Goal: Information Seeking & Learning: Learn about a topic

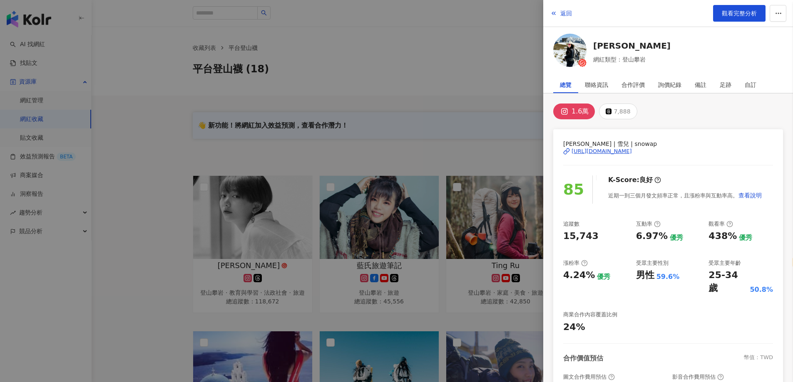
select select "*****"
drag, startPoint x: 0, startPoint y: 0, endPoint x: 273, endPoint y: 148, distance: 310.7
click at [273, 148] on div at bounding box center [396, 191] width 793 height 382
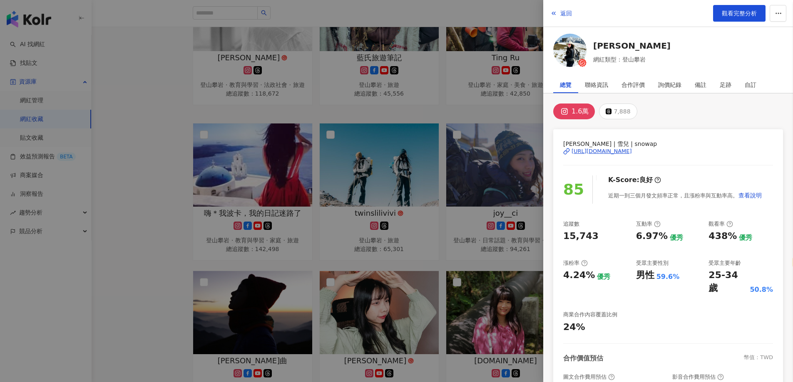
scroll to position [208, 0]
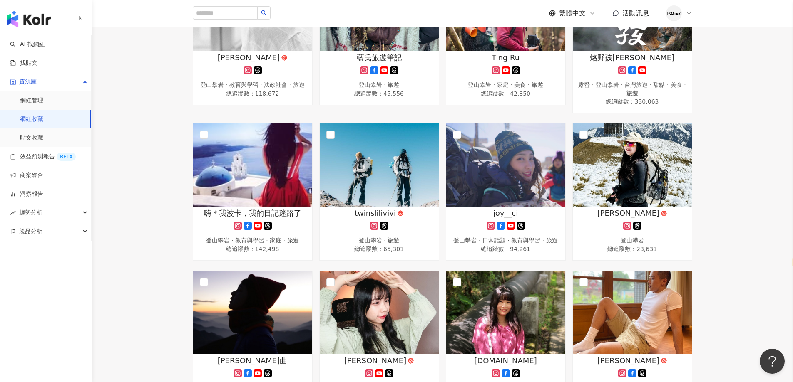
click at [43, 115] on link "網紅收藏" at bounding box center [31, 119] width 23 height 8
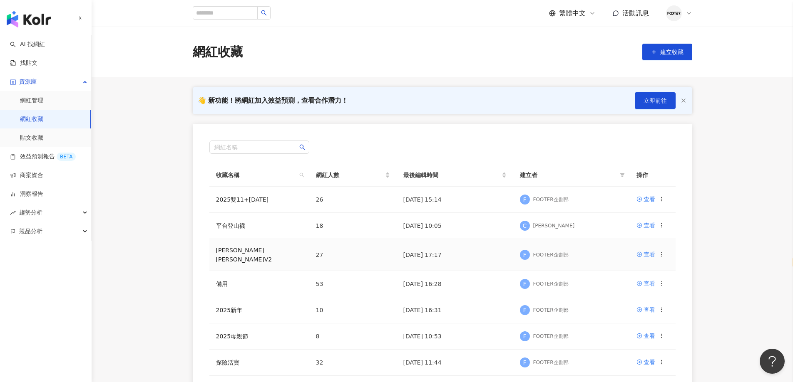
click at [235, 257] on td "[PERSON_NAME][PERSON_NAME]V2" at bounding box center [259, 255] width 100 height 32
click at [236, 254] on link "[PERSON_NAME][PERSON_NAME]V2" at bounding box center [244, 255] width 56 height 16
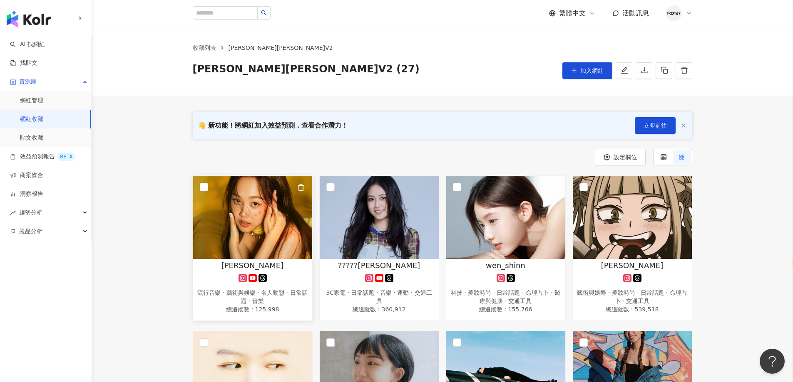
click at [268, 237] on img at bounding box center [252, 217] width 119 height 83
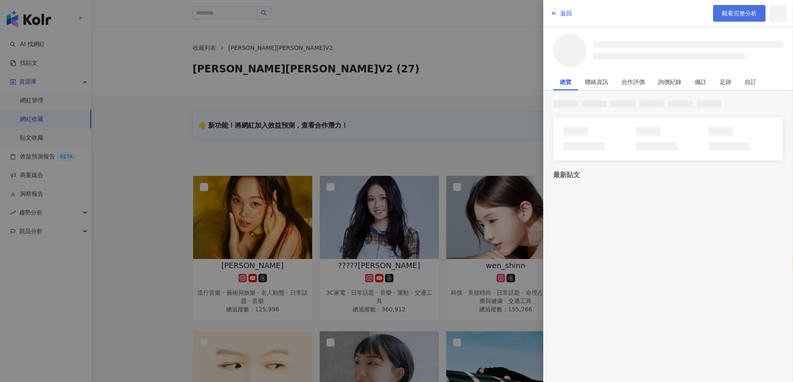
click at [746, 17] on span "觀看完整分析" at bounding box center [738, 13] width 35 height 7
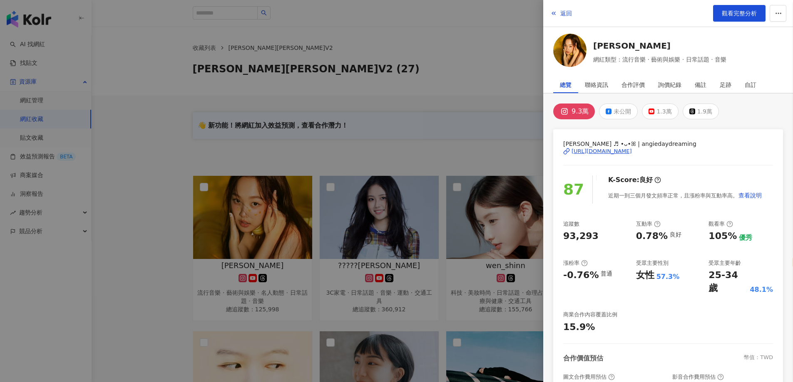
click at [614, 152] on div "[URL][DOMAIN_NAME]" at bounding box center [601, 151] width 60 height 7
click at [327, 70] on div at bounding box center [396, 191] width 793 height 382
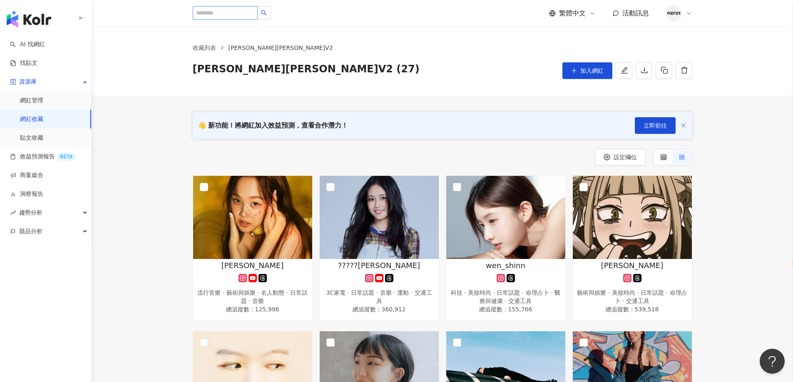
click at [246, 14] on input "search" at bounding box center [225, 12] width 65 height 13
click at [240, 235] on img at bounding box center [252, 217] width 119 height 83
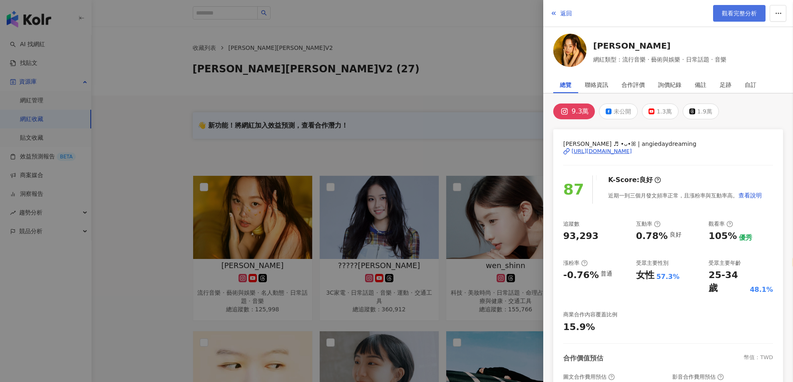
click at [721, 20] on link "觀看完整分析" at bounding box center [739, 13] width 52 height 17
click at [368, 117] on div at bounding box center [396, 191] width 793 height 382
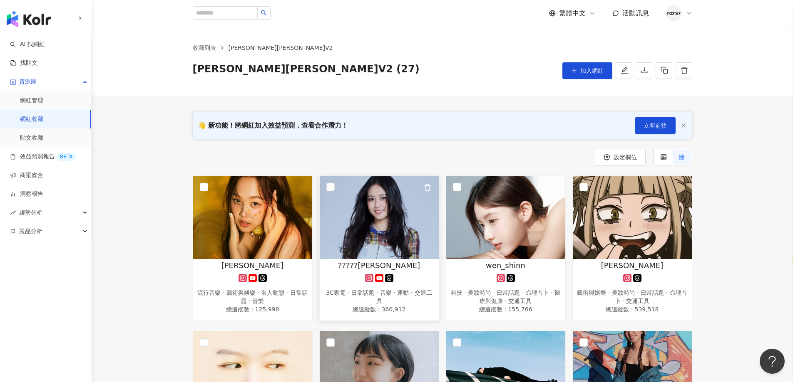
click at [377, 259] on link "?????缇 3C家電 · 日常話題 · 音樂 · 運動 · 交通工具 總追蹤數 ： 360,912" at bounding box center [379, 249] width 120 height 146
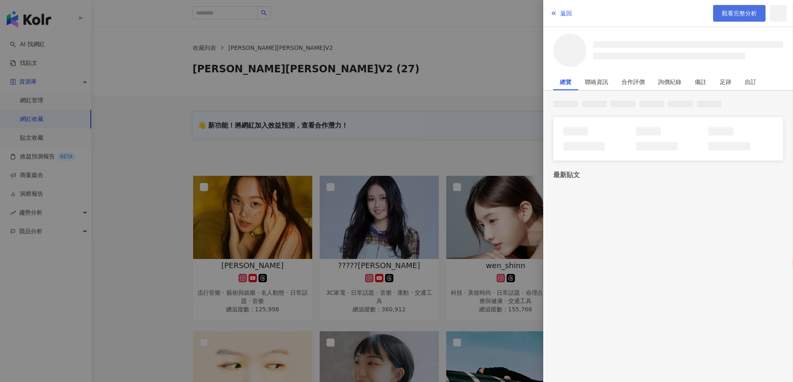
click at [747, 12] on span "觀看完整分析" at bounding box center [738, 13] width 35 height 7
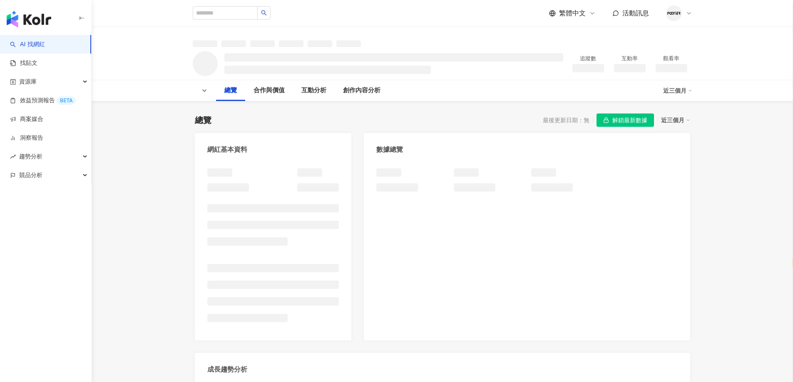
select select "*****"
click at [616, 130] on div "總覽 最後更新日期：無 解鎖最新數據 近三個月 網紅基本資料 數據總覽 成長趨勢分析 追蹤趨勢圖表" at bounding box center [442, 290] width 495 height 371
click at [615, 124] on span "解鎖最新數據" at bounding box center [629, 120] width 35 height 13
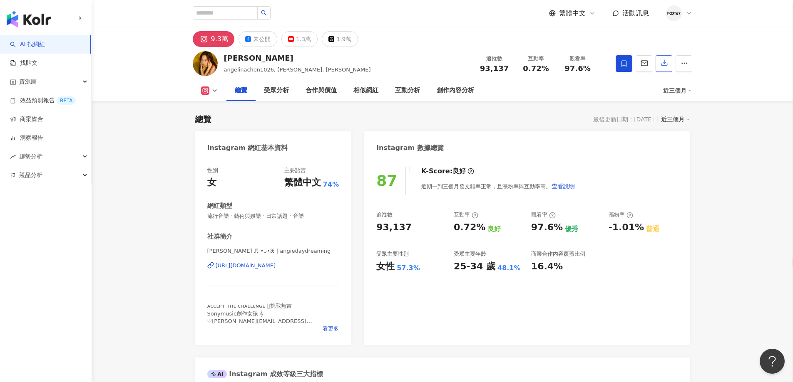
click at [663, 62] on icon "button" at bounding box center [663, 62] width 7 height 7
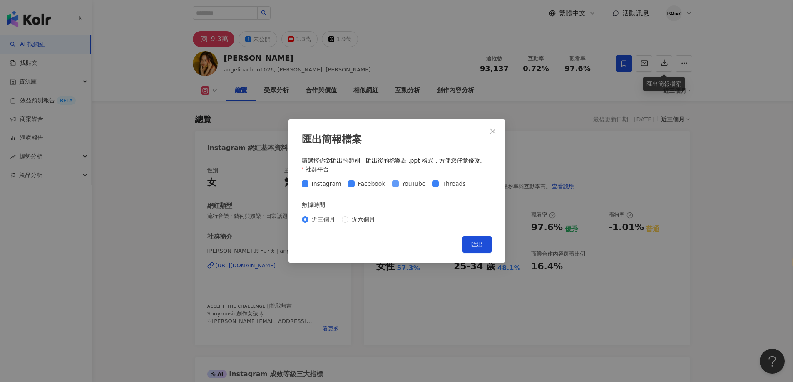
click at [416, 182] on span "YouTube" at bounding box center [414, 183] width 30 height 9
click at [449, 185] on span "Threads" at bounding box center [454, 183] width 30 height 9
click at [473, 246] on span "匯出" at bounding box center [477, 244] width 12 height 7
click at [551, 177] on div "匯出簡報檔案 請選擇你欲匯出的類別，匯出後的檔案為 .ppt 格式，方便您任意修改。 社群平台 Instagram Facebook YouTube Thre…" at bounding box center [396, 191] width 793 height 382
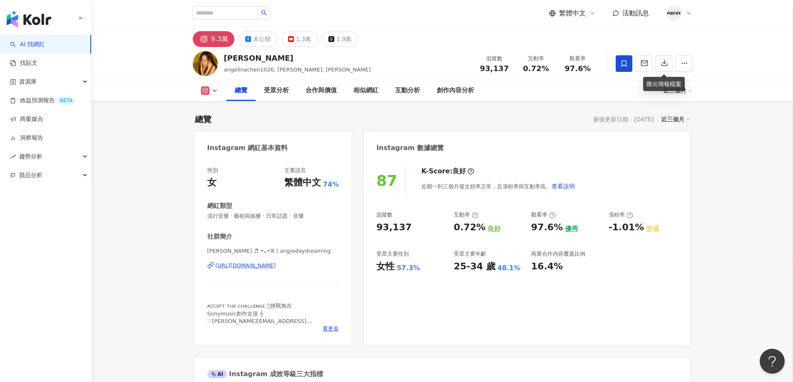
click at [272, 265] on div "[URL][DOMAIN_NAME]" at bounding box center [246, 265] width 60 height 7
drag, startPoint x: 261, startPoint y: 41, endPoint x: 293, endPoint y: 143, distance: 107.1
click at [261, 40] on div "未公開" at bounding box center [261, 39] width 17 height 12
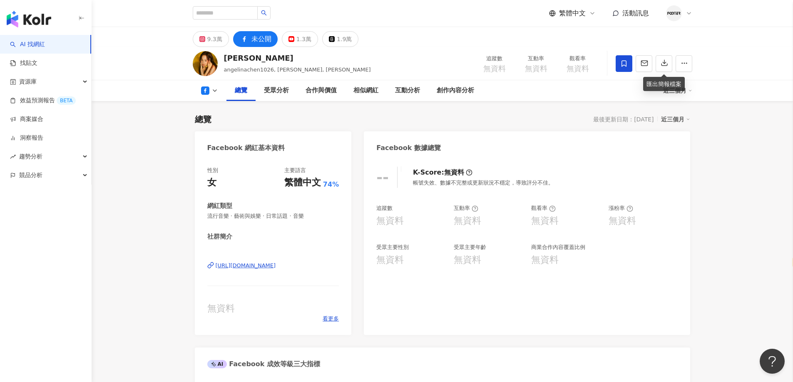
click at [276, 269] on div "https://www.facebook.com/562289224192503" at bounding box center [246, 265] width 60 height 7
click at [208, 34] on div "9.3萬" at bounding box center [214, 39] width 15 height 12
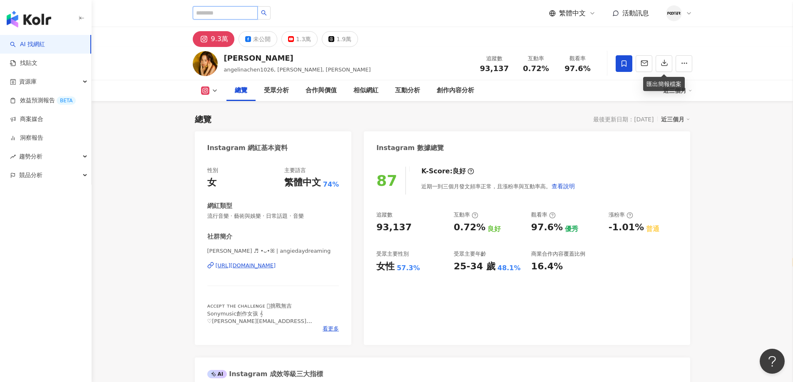
click at [244, 15] on input "search" at bounding box center [225, 12] width 65 height 13
paste input "*******"
type input "*******"
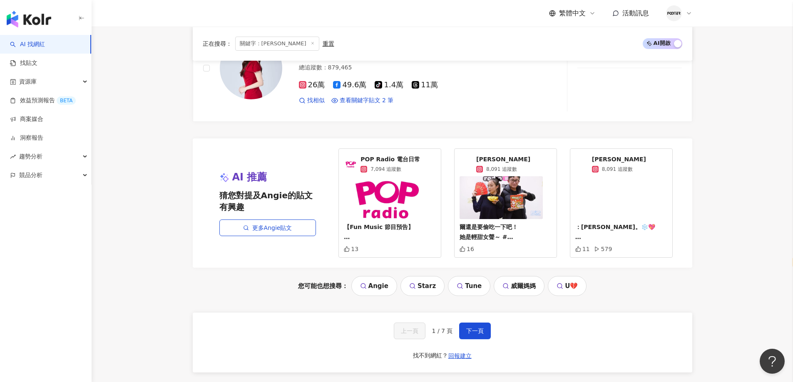
scroll to position [1572, 0]
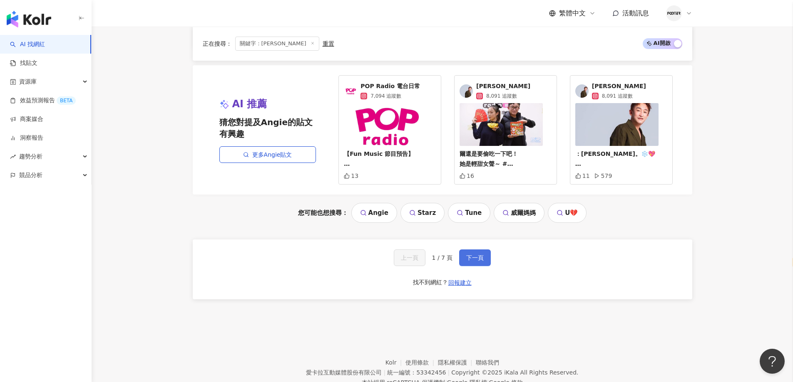
click at [461, 250] on button "下一頁" at bounding box center [475, 258] width 32 height 17
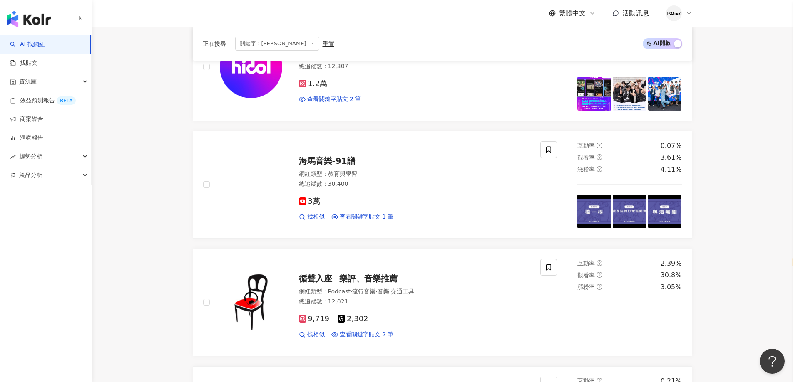
scroll to position [0, 0]
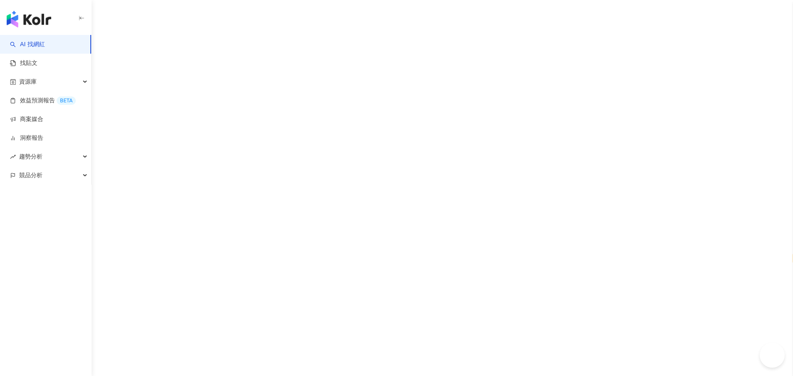
select select "*****"
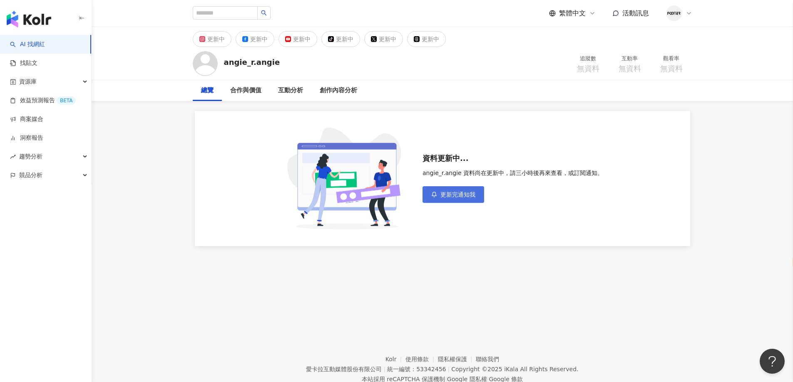
click at [457, 195] on span "更新完通知我" at bounding box center [457, 194] width 35 height 7
click at [237, 16] on input "search" at bounding box center [225, 12] width 65 height 13
paste input "*******"
type input "*******"
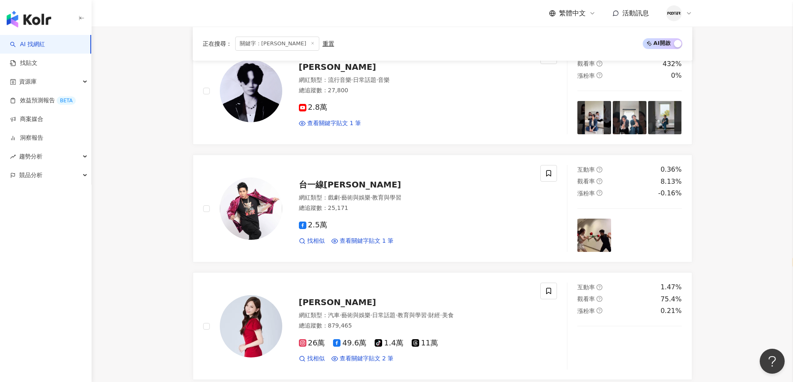
scroll to position [1408, 0]
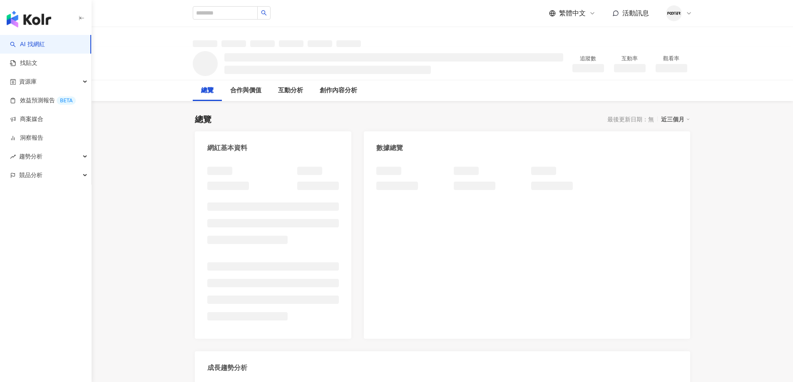
select select "*****"
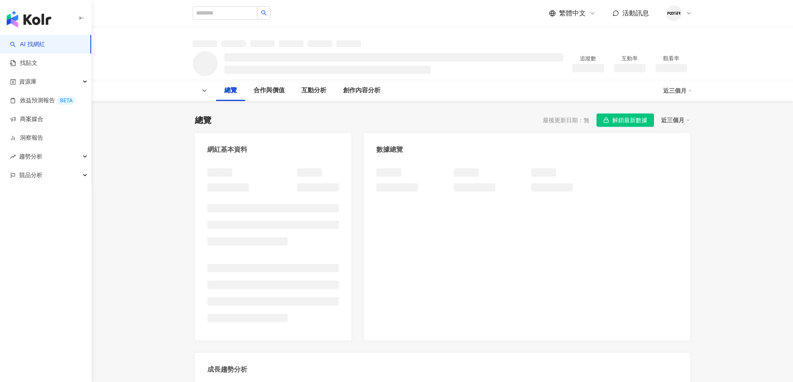
select select "*****"
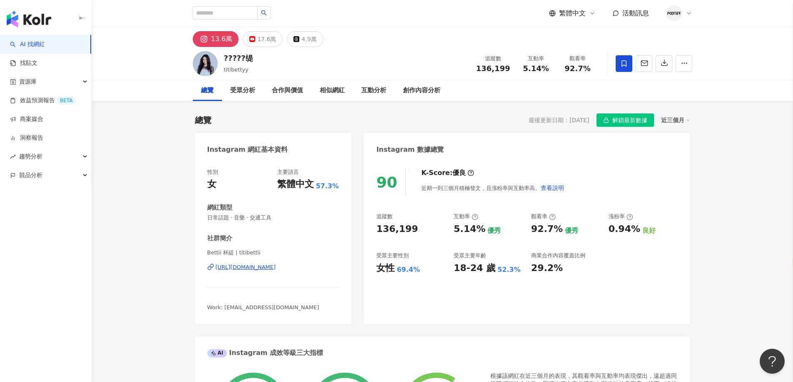
click at [548, 157] on div "Instagram 數據總覽" at bounding box center [527, 146] width 326 height 27
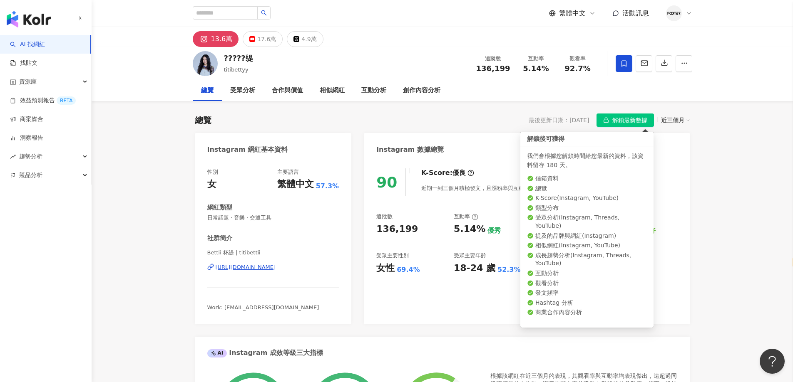
click at [605, 117] on span "button" at bounding box center [606, 120] width 6 height 7
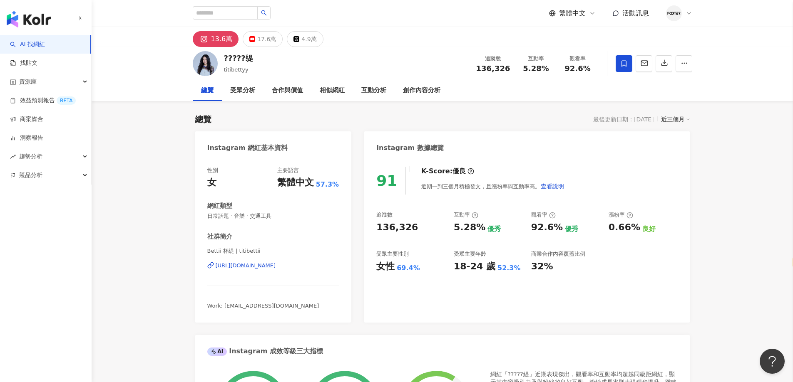
click at [263, 268] on div "[URL][DOMAIN_NAME]" at bounding box center [246, 265] width 60 height 7
click at [661, 59] on button "button" at bounding box center [663, 63] width 17 height 17
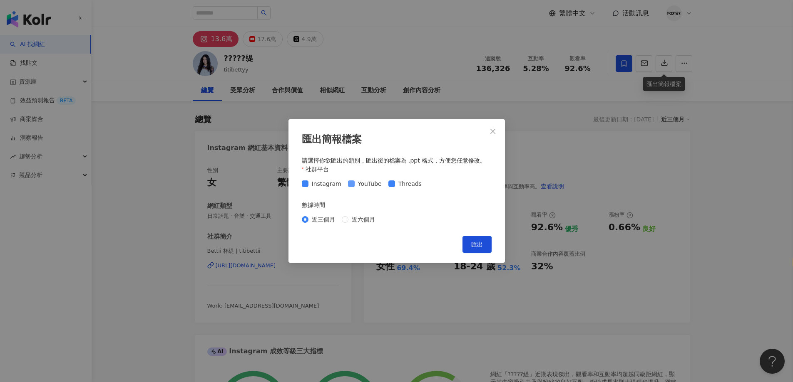
click at [375, 187] on span "YouTube" at bounding box center [370, 183] width 30 height 9
click at [395, 184] on span "Threads" at bounding box center [410, 183] width 30 height 9
click at [478, 248] on span "匯出" at bounding box center [477, 244] width 12 height 7
click at [155, 277] on div "匯出簡報檔案 請選擇你欲匯出的類別，匯出後的檔案為 .ppt 格式，方便您任意修改。 社群平台 Instagram YouTube Threads 數據時間 …" at bounding box center [396, 191] width 793 height 382
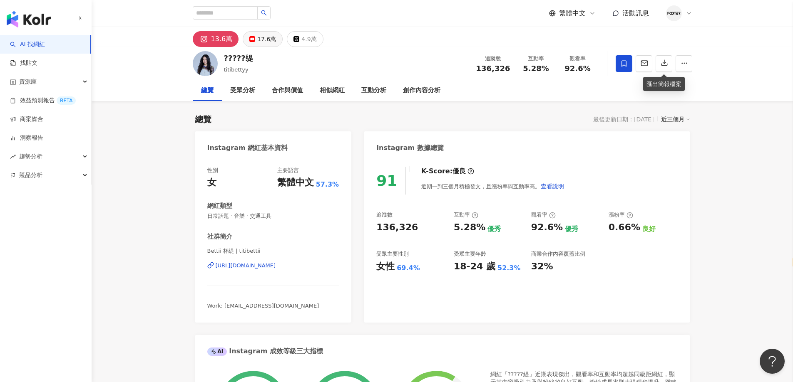
click at [257, 39] on div "17.6萬" at bounding box center [266, 39] width 19 height 12
click at [258, 268] on div "https://www.instagram.com/titibettii/" at bounding box center [246, 265] width 60 height 7
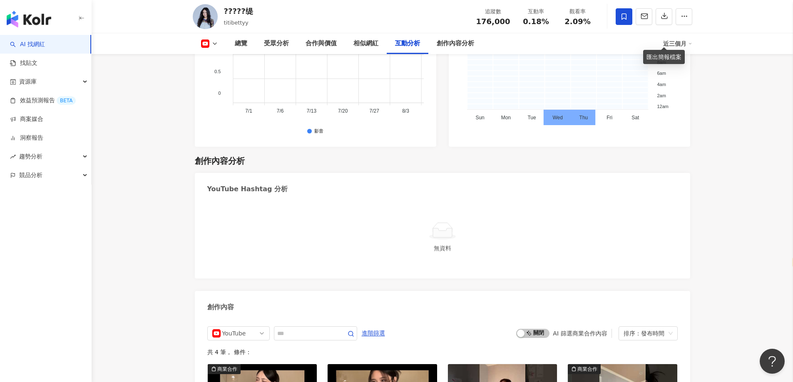
scroll to position [2132, 0]
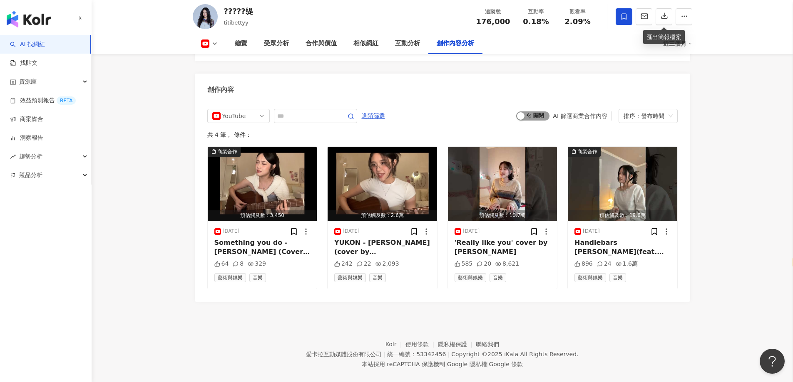
click at [521, 112] on div "button" at bounding box center [520, 115] width 7 height 7
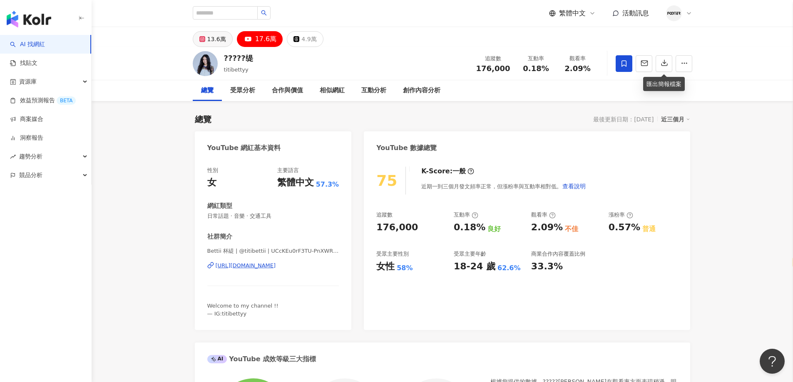
click at [219, 43] on div "13.6萬" at bounding box center [216, 39] width 19 height 12
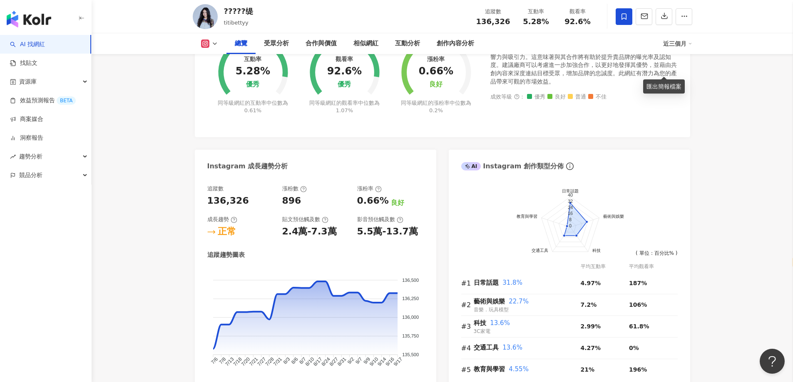
scroll to position [333, 0]
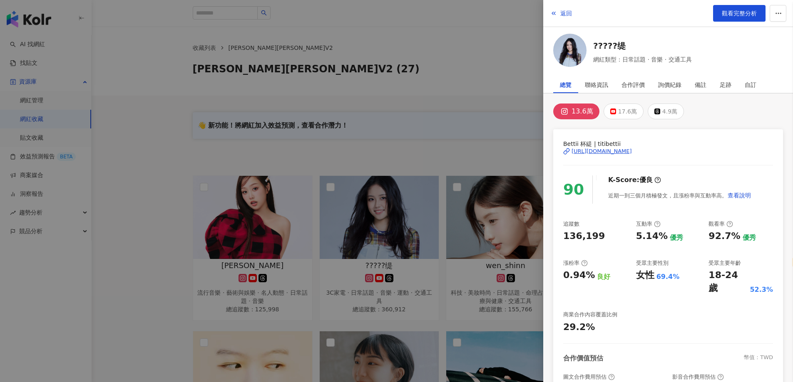
select select "*****"
click at [429, 99] on div at bounding box center [396, 191] width 793 height 382
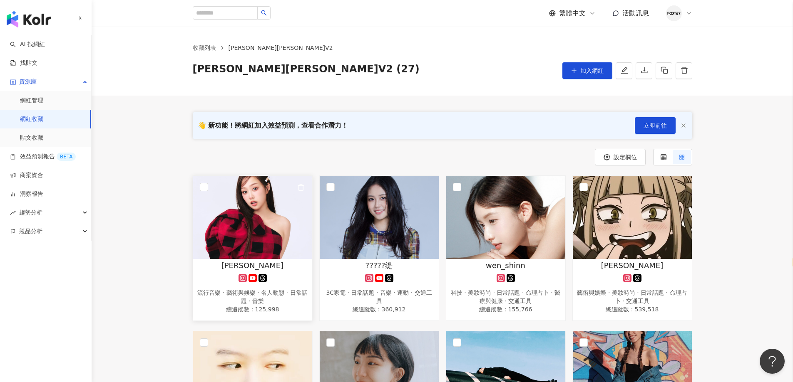
click at [288, 236] on img at bounding box center [252, 217] width 119 height 83
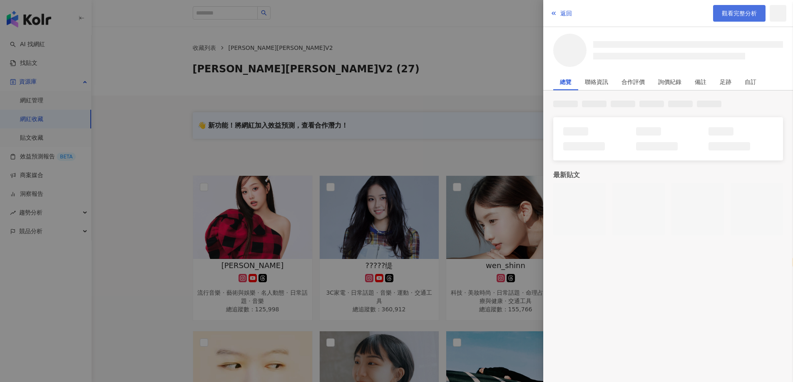
click at [739, 15] on span "觀看完整分析" at bounding box center [738, 13] width 35 height 7
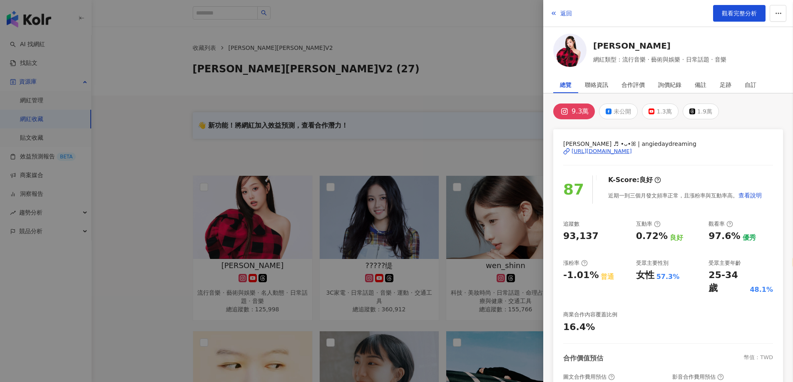
click at [287, 153] on div at bounding box center [396, 191] width 793 height 382
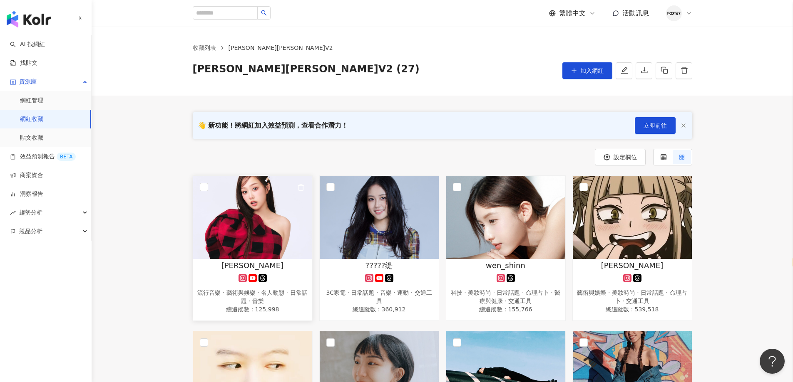
click at [279, 221] on img at bounding box center [252, 217] width 119 height 83
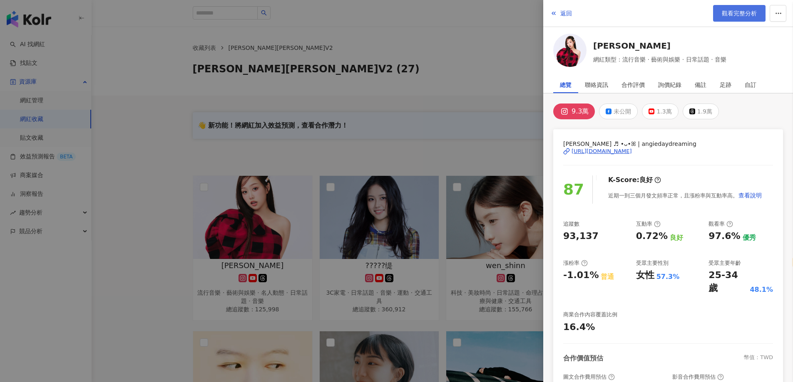
click at [749, 12] on span "觀看完整分析" at bounding box center [738, 13] width 35 height 7
click at [172, 116] on div at bounding box center [396, 191] width 793 height 382
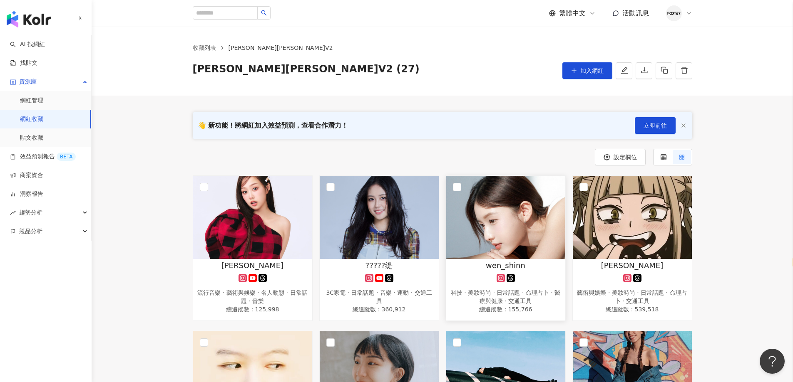
click at [503, 260] on link "wen_shinn 科技 · 美妝時尚 · 日常話題 · 命理占卜 · 醫療與健康 · 交通工具 總追蹤數 ： 155,766" at bounding box center [506, 249] width 120 height 146
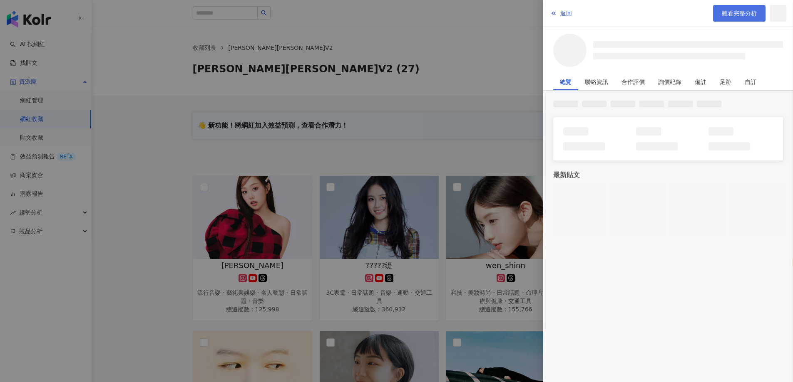
click at [732, 21] on link "觀看完整分析" at bounding box center [739, 13] width 52 height 17
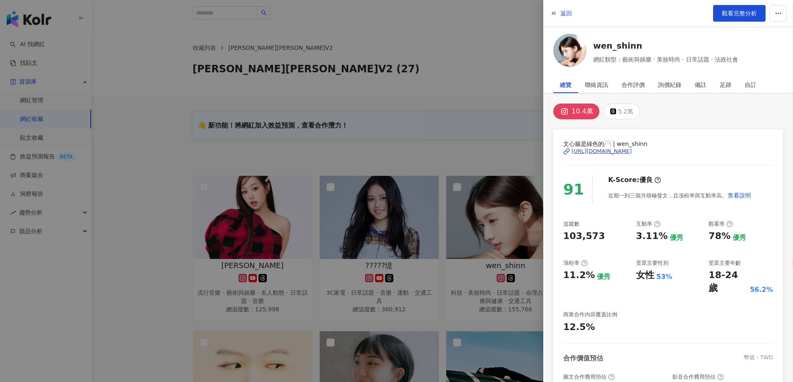
click at [377, 102] on div at bounding box center [396, 191] width 793 height 382
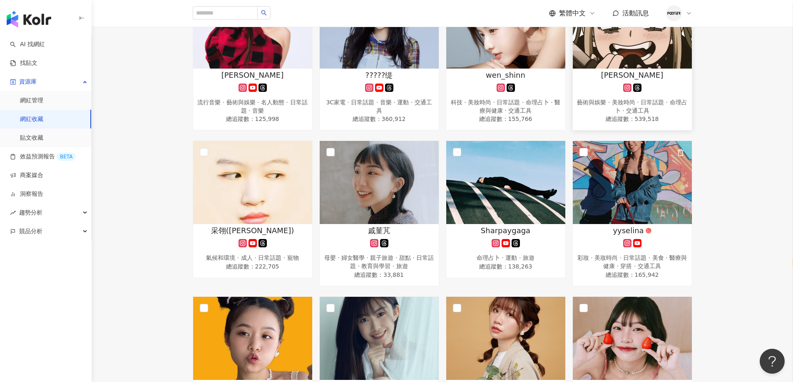
scroll to position [83, 0]
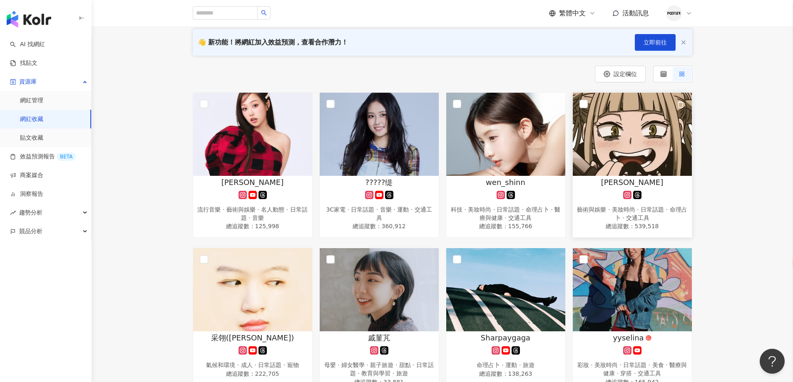
click at [643, 153] on img at bounding box center [632, 134] width 119 height 83
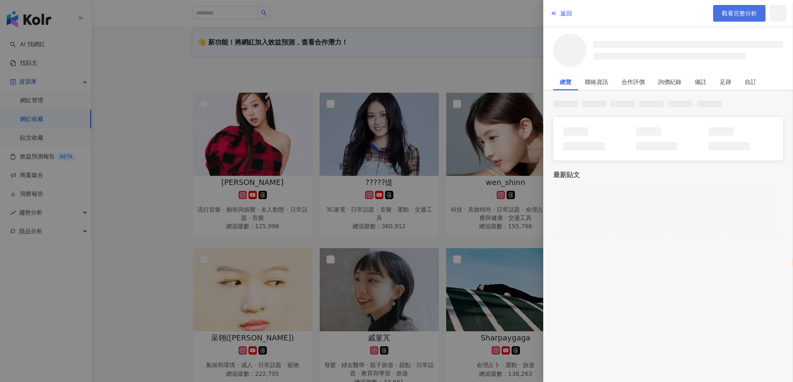
click at [728, 14] on span "觀看完整分析" at bounding box center [738, 13] width 35 height 7
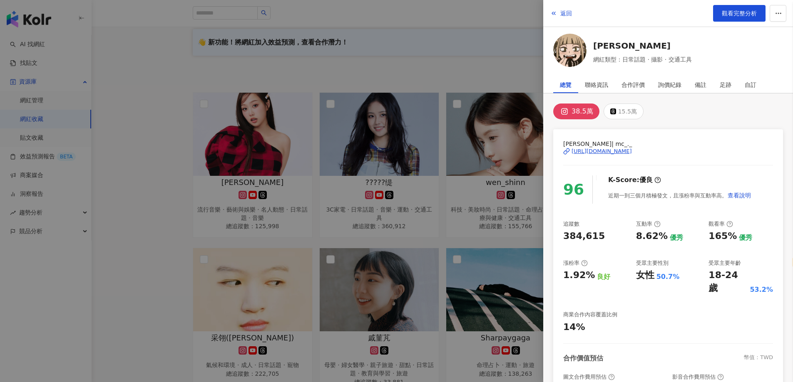
click at [269, 28] on div at bounding box center [396, 191] width 793 height 382
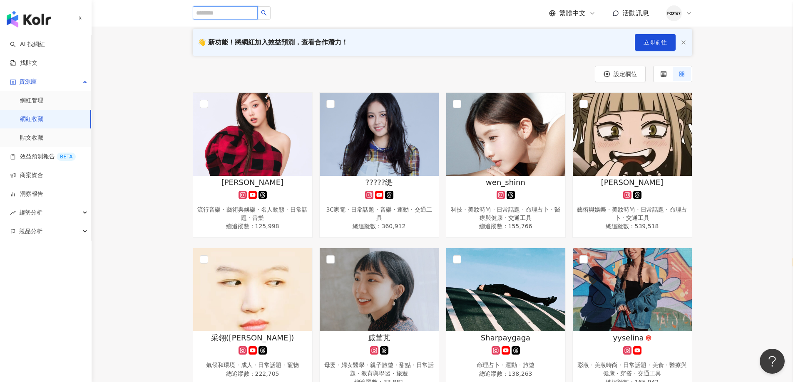
click at [236, 15] on input "search" at bounding box center [225, 12] width 65 height 13
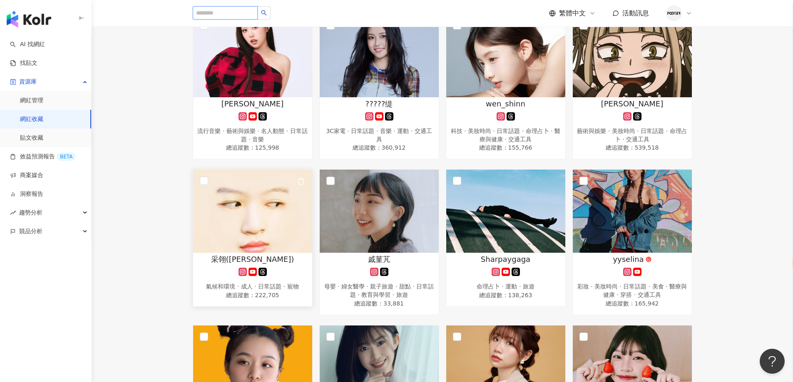
scroll to position [208, 0]
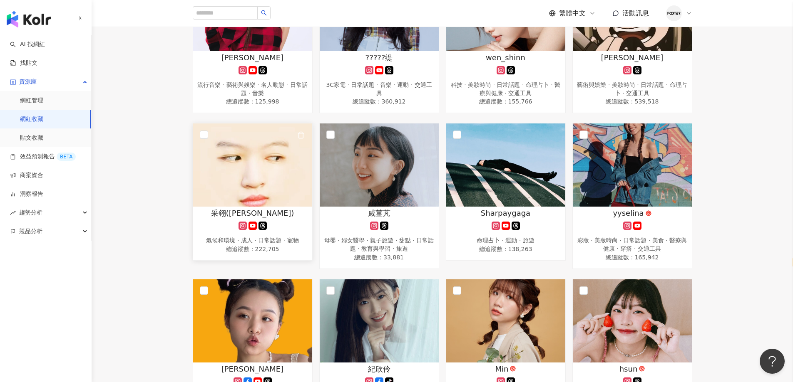
click at [298, 178] on img at bounding box center [252, 165] width 119 height 83
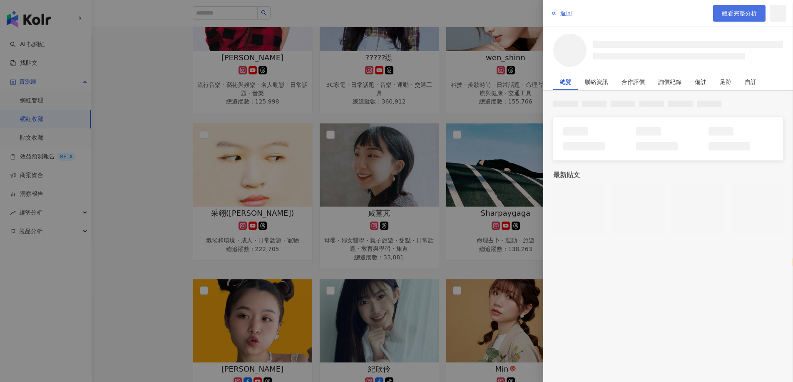
click at [739, 15] on span "觀看完整分析" at bounding box center [738, 13] width 35 height 7
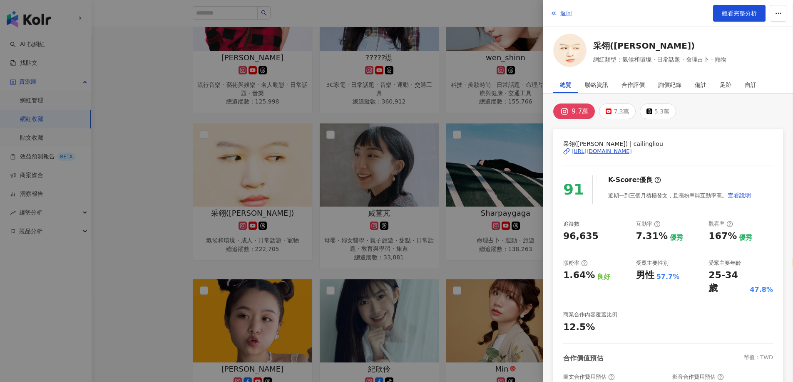
click at [373, 176] on div at bounding box center [396, 191] width 793 height 382
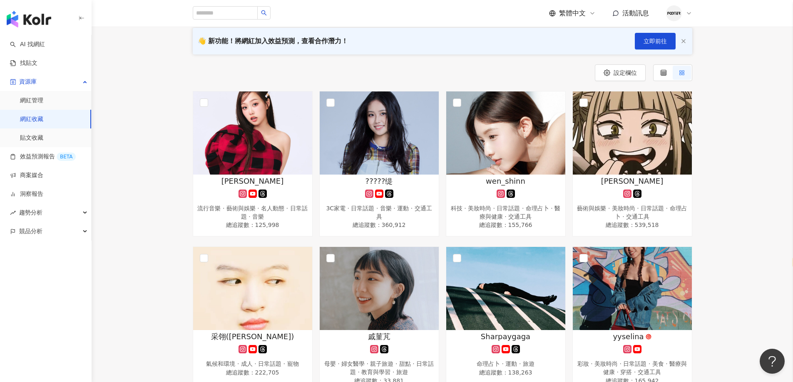
scroll to position [83, 0]
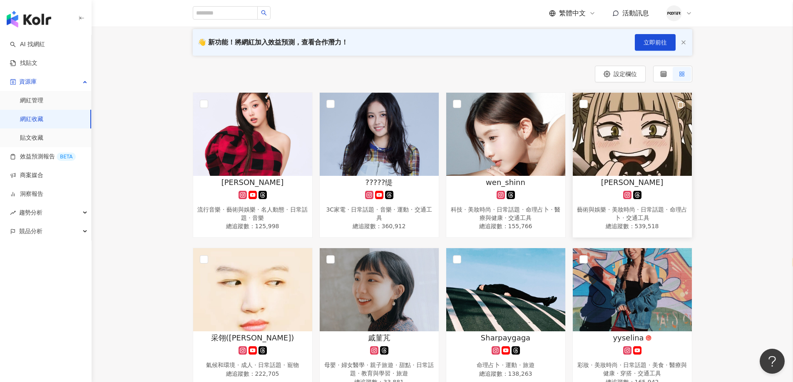
click at [647, 148] on img at bounding box center [632, 134] width 119 height 83
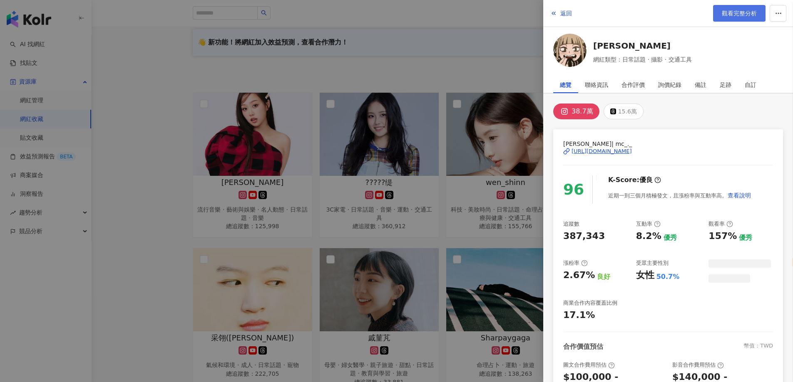
click at [732, 17] on link "觀看完整分析" at bounding box center [739, 13] width 52 height 17
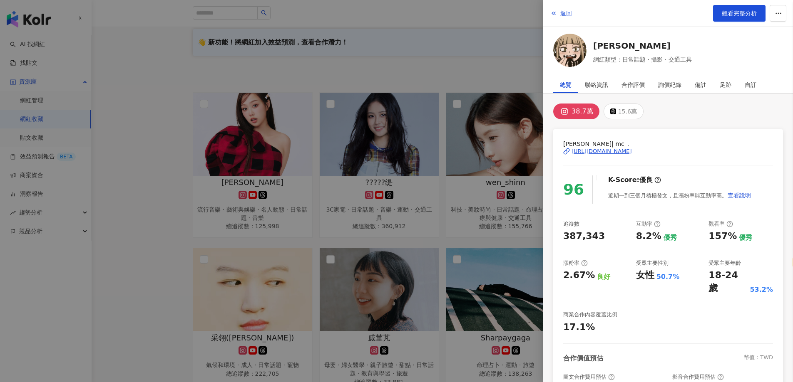
click at [378, 171] on div at bounding box center [396, 191] width 793 height 382
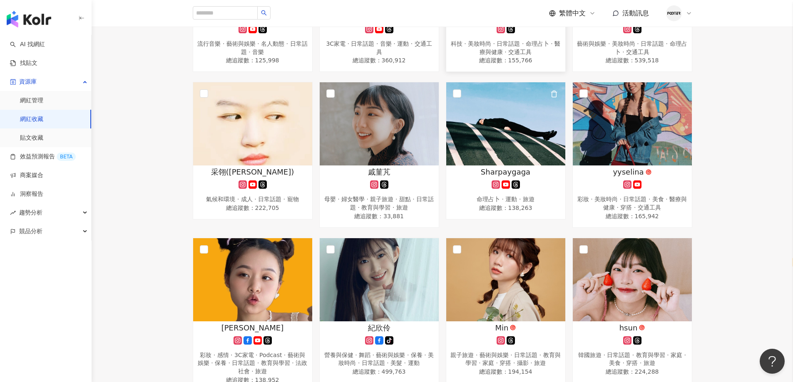
scroll to position [250, 0]
click at [389, 172] on span "戚菫芃" at bounding box center [379, 171] width 22 height 10
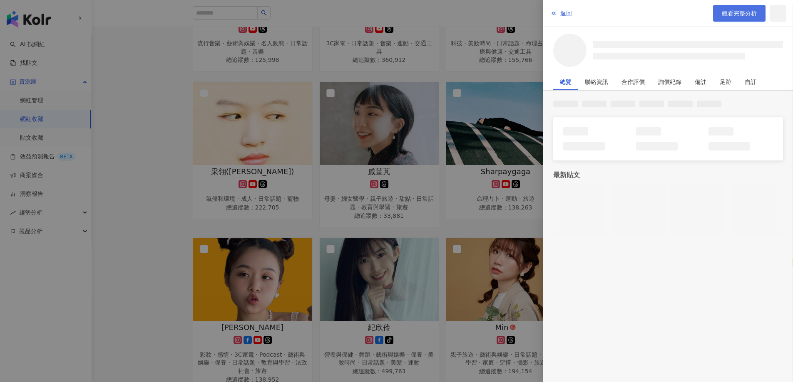
click at [741, 9] on link "觀看完整分析" at bounding box center [739, 13] width 52 height 17
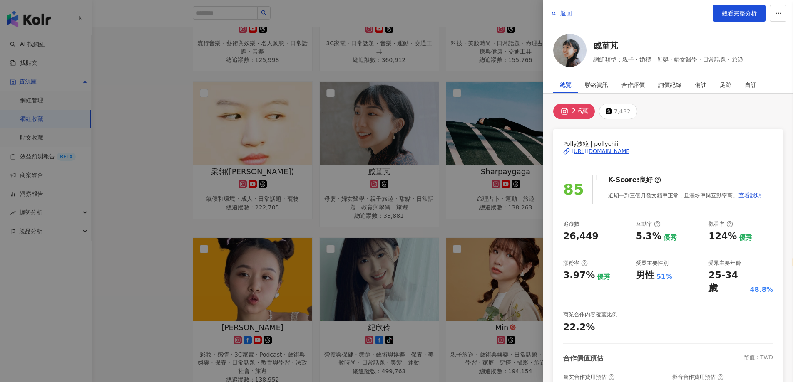
click at [402, 149] on div at bounding box center [396, 191] width 793 height 382
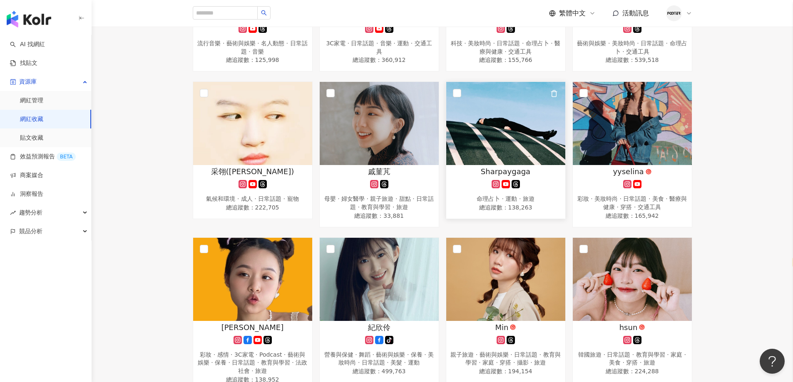
click at [544, 181] on div at bounding box center [505, 184] width 111 height 8
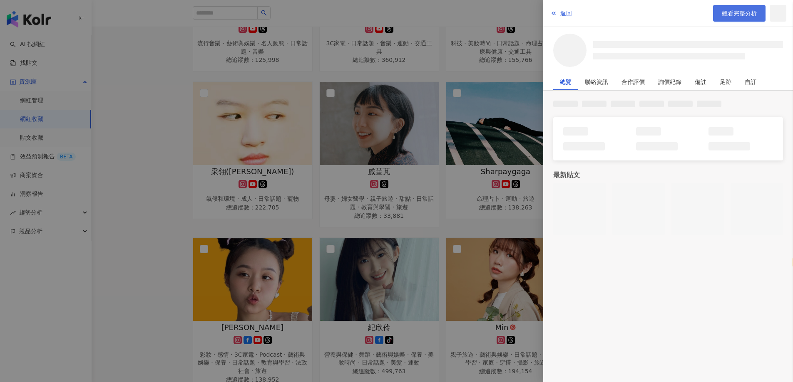
click at [749, 11] on span "觀看完整分析" at bounding box center [738, 13] width 35 height 7
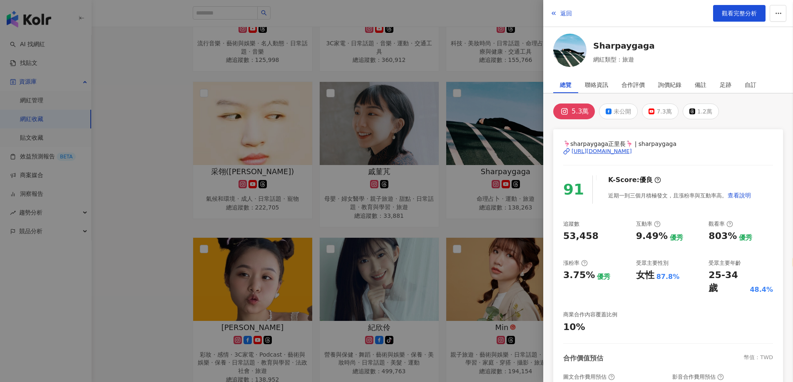
click at [431, 198] on div at bounding box center [396, 191] width 793 height 382
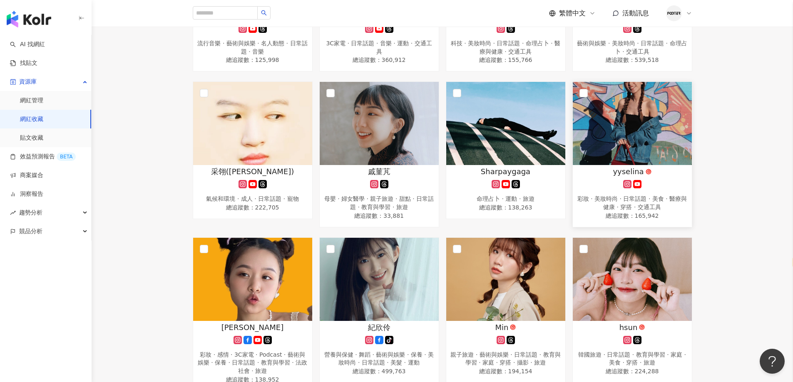
click at [606, 168] on div "yyselina" at bounding box center [632, 171] width 111 height 10
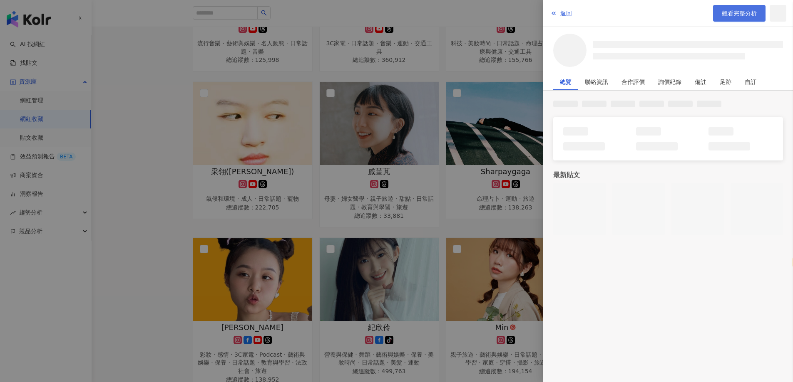
click at [732, 20] on link "觀看完整分析" at bounding box center [739, 13] width 52 height 17
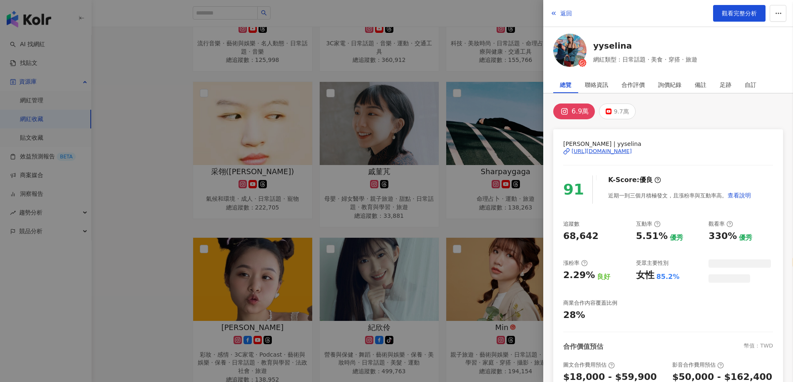
click at [288, 145] on div at bounding box center [396, 191] width 793 height 382
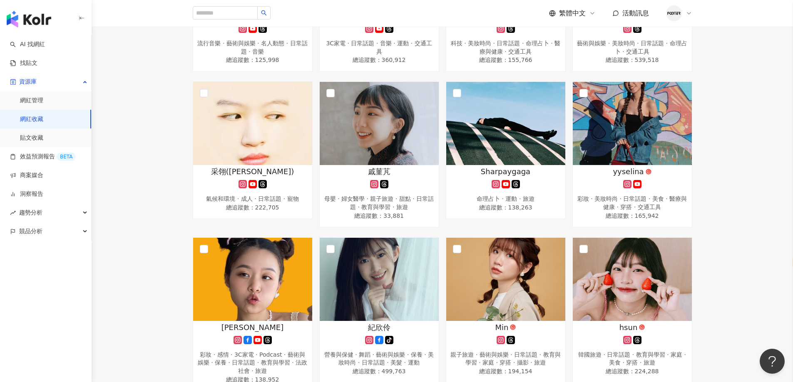
scroll to position [374, 0]
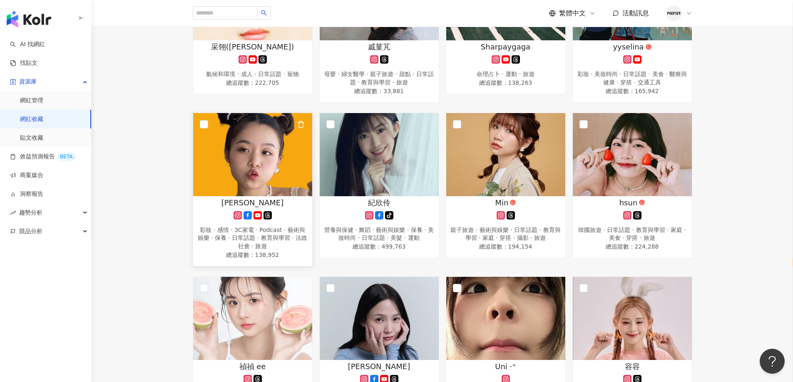
click at [235, 161] on img at bounding box center [252, 154] width 119 height 83
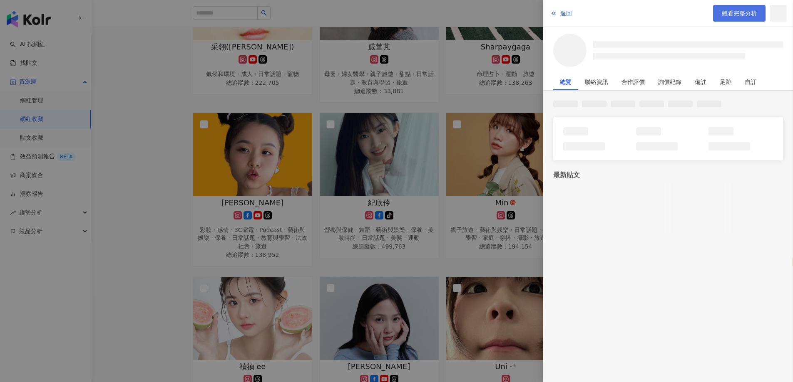
click at [737, 18] on link "觀看完整分析" at bounding box center [739, 13] width 52 height 17
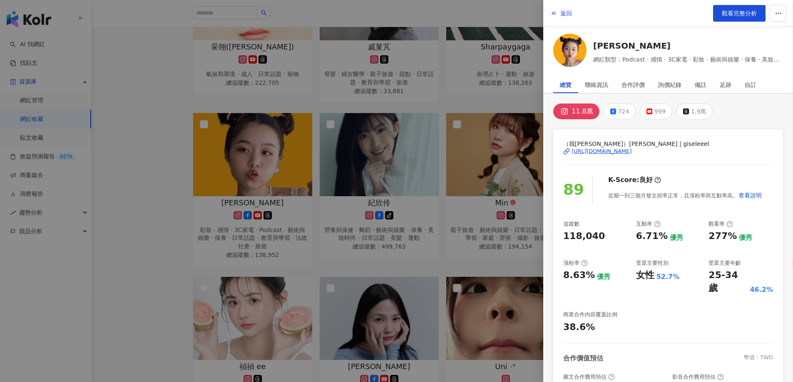
click at [334, 182] on div at bounding box center [396, 191] width 793 height 382
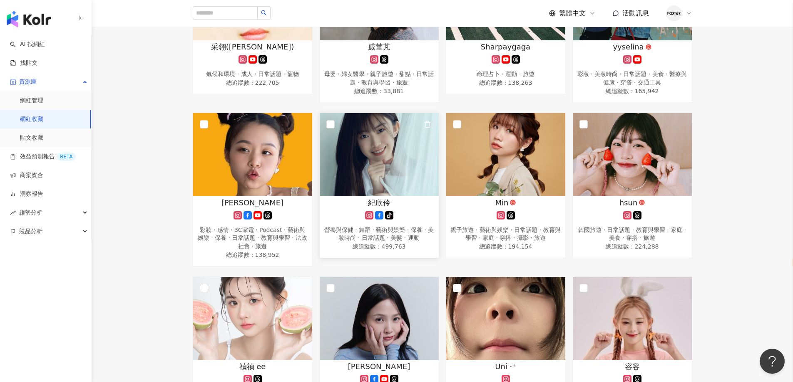
click at [389, 183] on img at bounding box center [379, 154] width 119 height 83
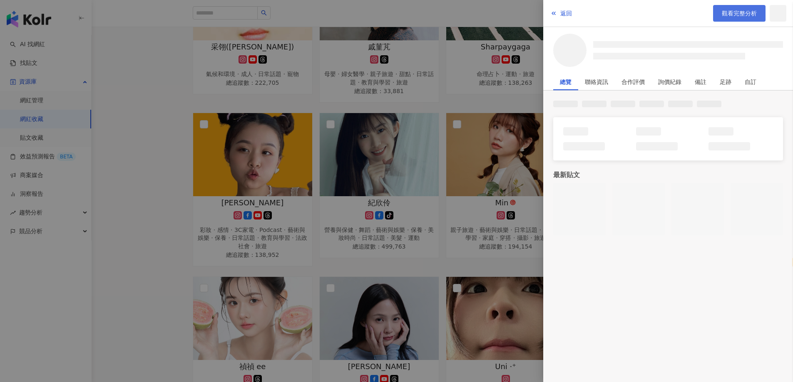
click at [730, 16] on span "觀看完整分析" at bounding box center [738, 13] width 35 height 7
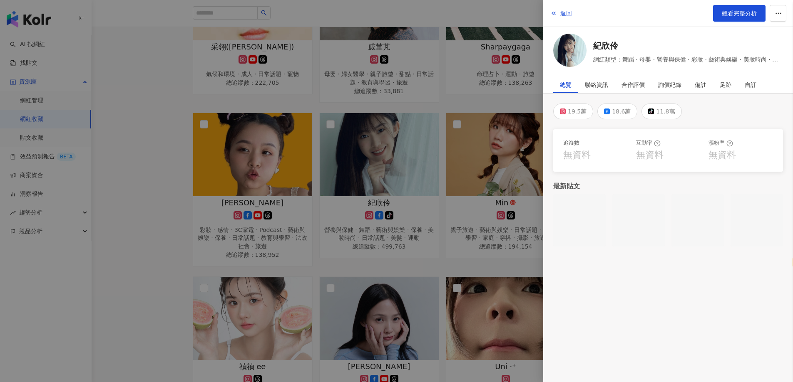
click at [75, 142] on div at bounding box center [396, 191] width 793 height 382
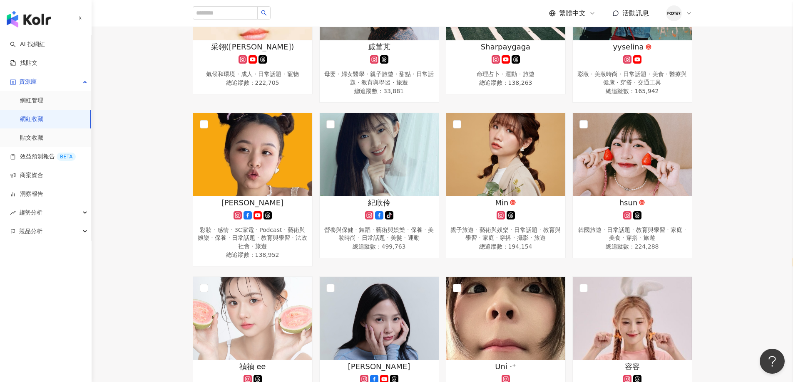
click at [169, 146] on div "陳妤安 流行音樂 · 藝術與娛樂 · 名人動態 · 日常話題 · 音樂 總追蹤數 ： 125,998 ?????缇 3C家電 · 日常話題 · 音樂 · 運動…" at bounding box center [442, 349] width 701 height 1097
click at [528, 221] on div "Min 親子旅遊 · 藝術與娛樂 · 日常話題 · 教育與學習 · 家庭 · 穿搭 · 攝影 · 旅遊 總追蹤數 ： 194,154" at bounding box center [505, 225] width 119 height 55
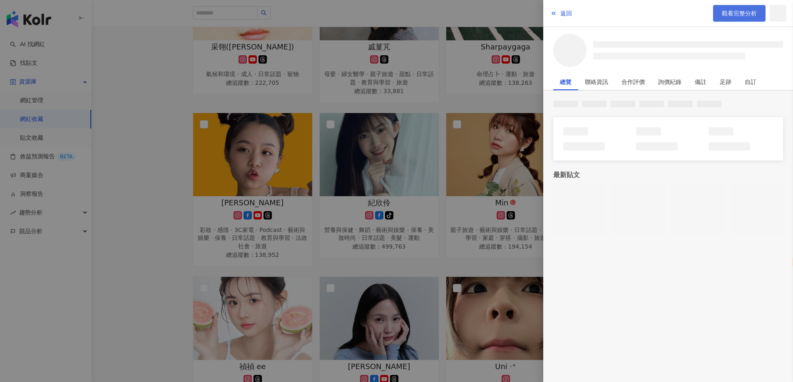
click at [737, 10] on span "觀看完整分析" at bounding box center [738, 13] width 35 height 7
click at [319, 212] on div at bounding box center [396, 191] width 793 height 382
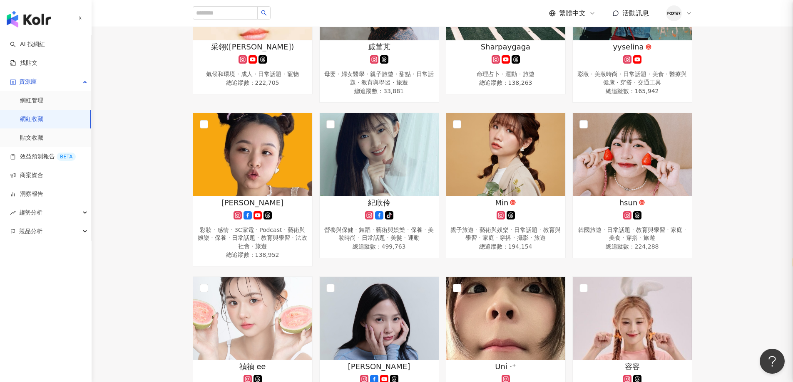
click at [379, 216] on div at bounding box center [396, 191] width 793 height 382
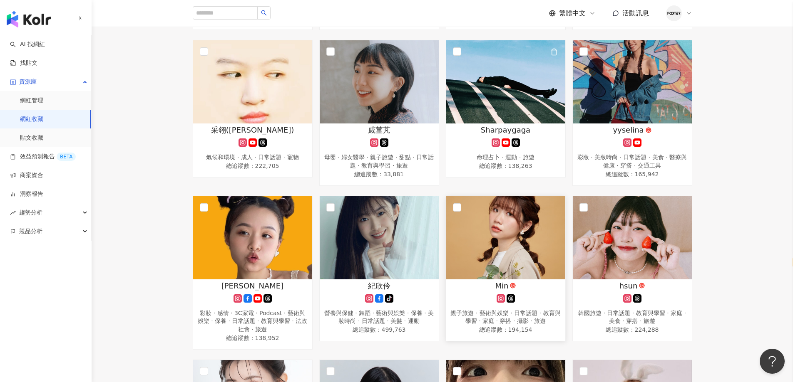
scroll to position [458, 0]
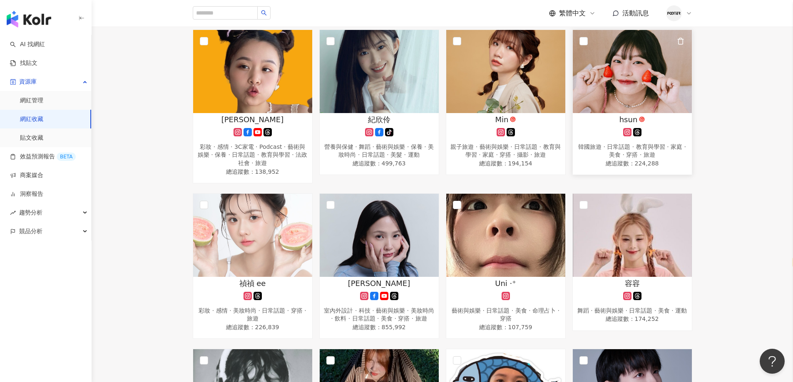
click at [619, 107] on img at bounding box center [632, 71] width 119 height 83
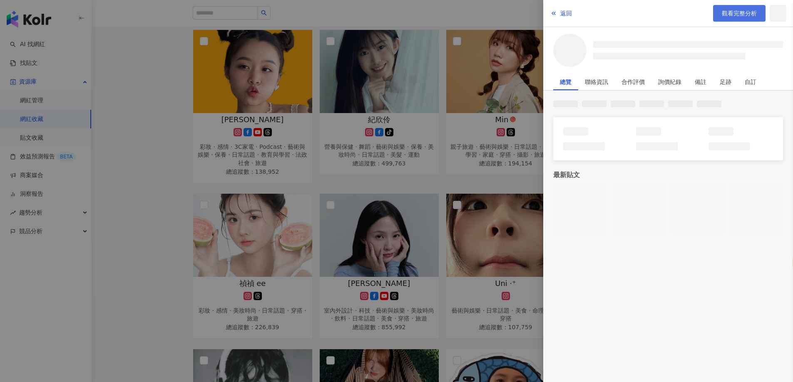
click at [733, 13] on span "觀看完整分析" at bounding box center [738, 13] width 35 height 7
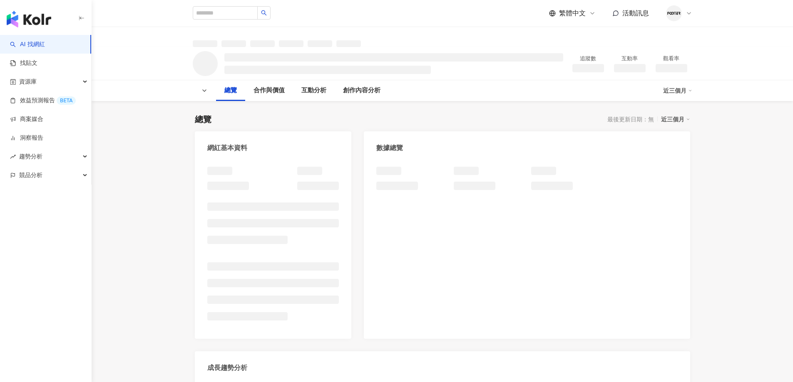
select select "*****"
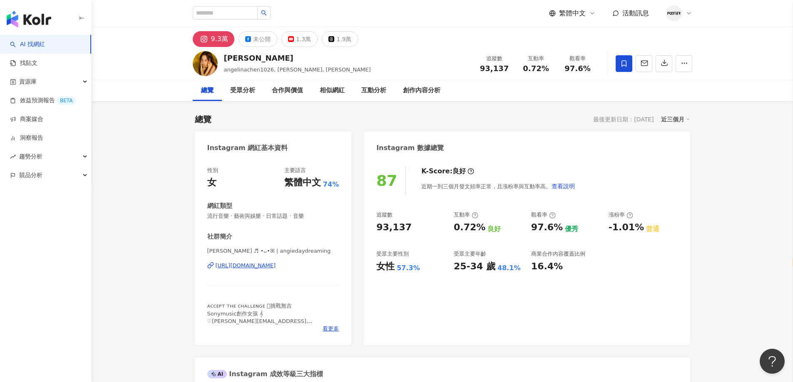
click at [548, 51] on div "追蹤數 93,137 互動率 0.72% 觀看率 97.6%" at bounding box center [536, 63] width 125 height 25
click at [276, 268] on div "[URL][DOMAIN_NAME]" at bounding box center [246, 265] width 60 height 7
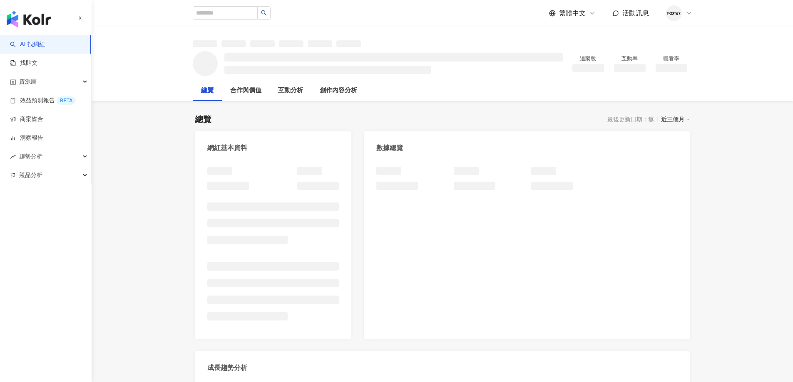
select select "*****"
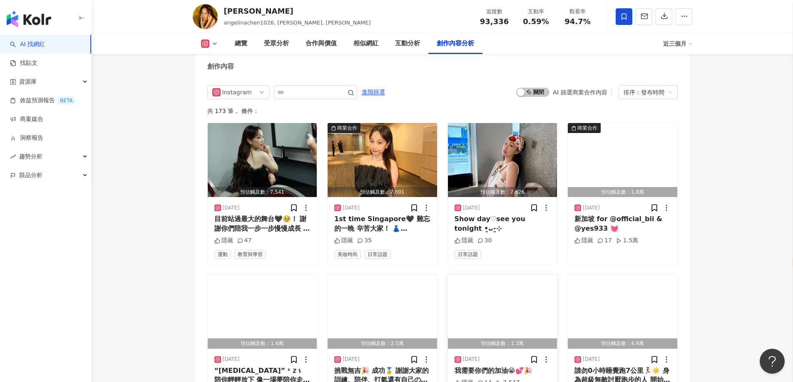
scroll to position [2573, 0]
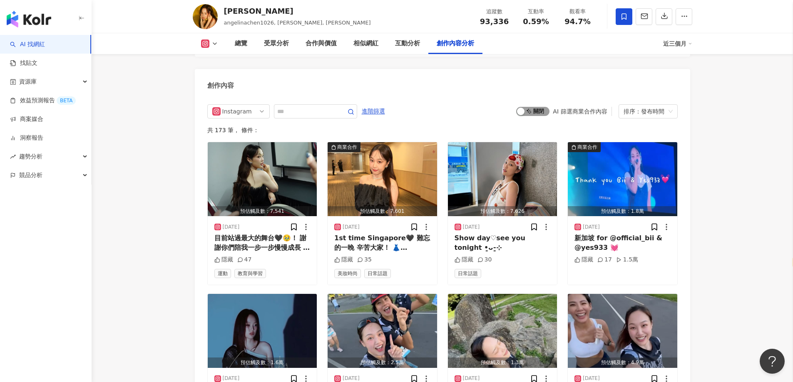
click at [518, 110] on div "button" at bounding box center [520, 111] width 7 height 7
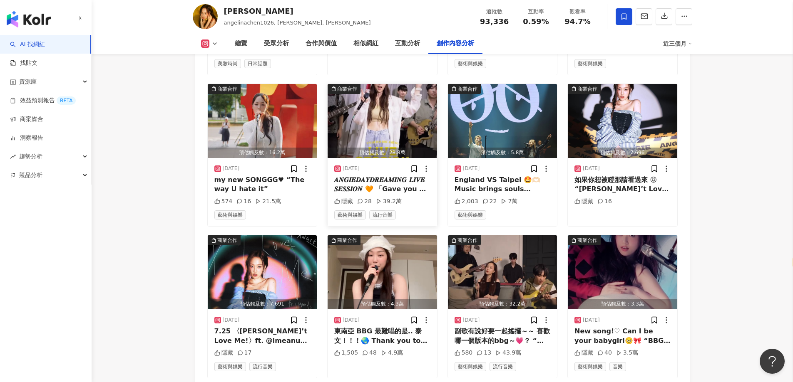
scroll to position [2575, 0]
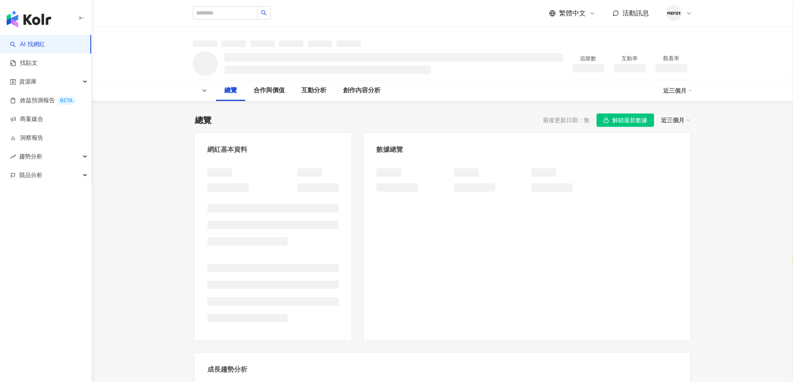
select select "*****"
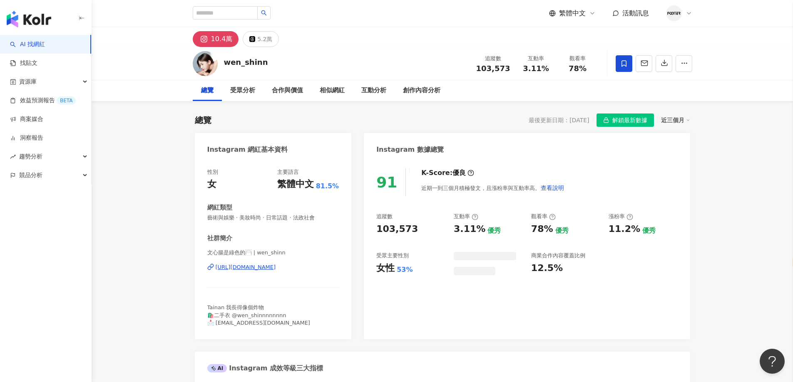
click at [622, 118] on span "解鎖最新數據" at bounding box center [629, 120] width 35 height 13
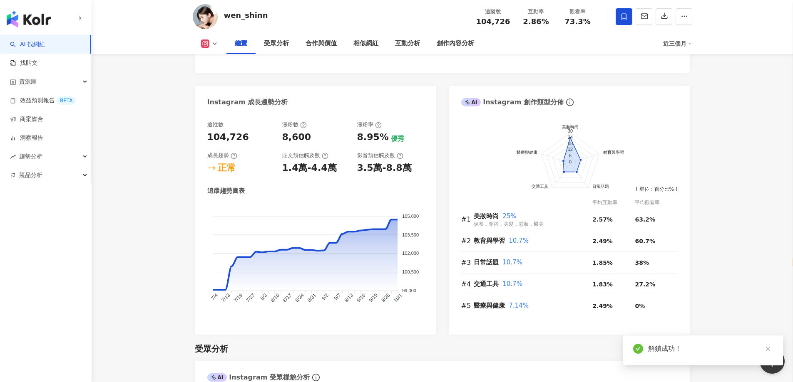
scroll to position [410, 0]
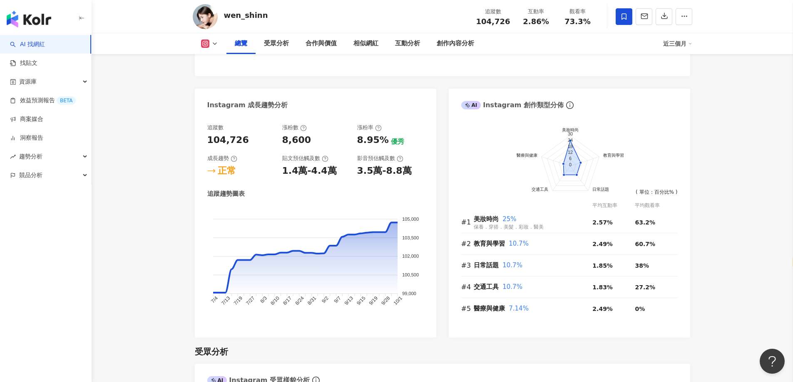
click at [429, 59] on div "互動率 2.86% 優秀 同等級網紅的互動率中位數為 0.61% 觀看率 73.3% 優秀 同等級網紅的觀看率中位數為 1.07% 漲粉率 8.95% 優秀 …" at bounding box center [442, 20] width 470 height 88
drag, startPoint x: 528, startPoint y: 67, endPoint x: 389, endPoint y: 299, distance: 270.6
click at [528, 67] on div "互動率 2.86% 優秀 同等級網紅的互動率中位數為 0.61% 觀看率 73.3% 優秀 同等級網紅的觀看率中位數為 1.07% 漲粉率 8.95% 優秀 …" at bounding box center [442, 22] width 495 height 109
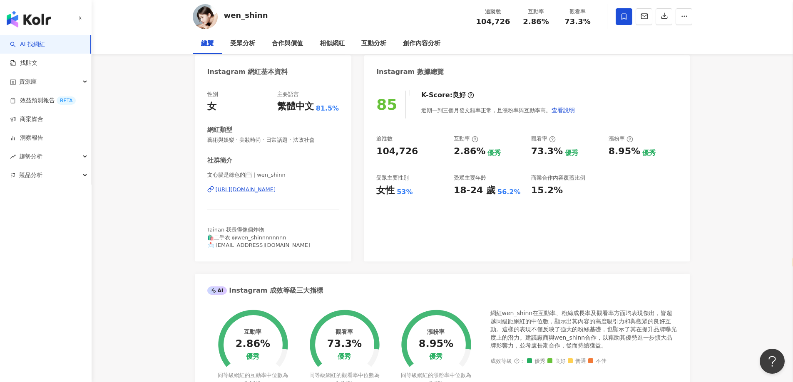
scroll to position [0, 0]
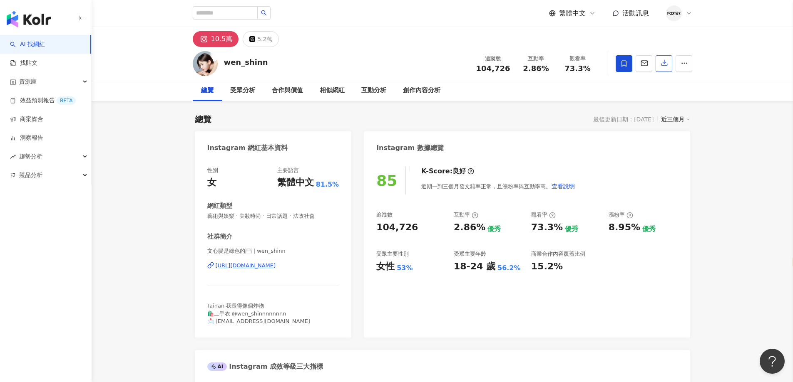
click at [662, 68] on button "button" at bounding box center [663, 63] width 17 height 17
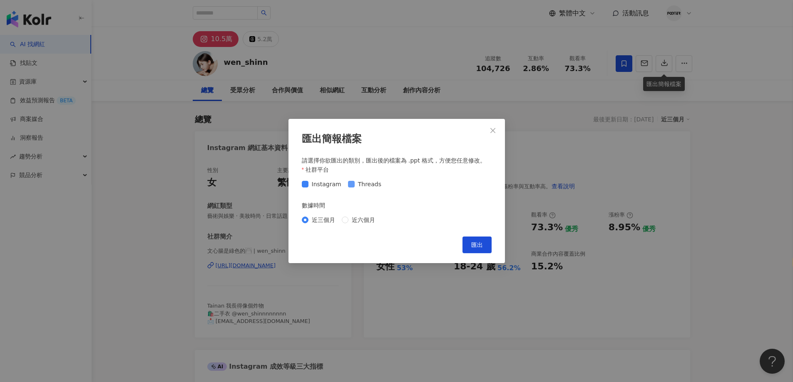
click at [375, 188] on span "Threads" at bounding box center [370, 184] width 30 height 9
click at [466, 244] on button "匯出" at bounding box center [476, 245] width 29 height 17
click at [415, 279] on div "匯出簡報檔案 請選擇你欲匯出的類別，匯出後的檔案為 .ppt 格式，方便您任意修改。 社群平台 Instagram Threads 數據時間 近三個月 近六個…" at bounding box center [396, 191] width 793 height 382
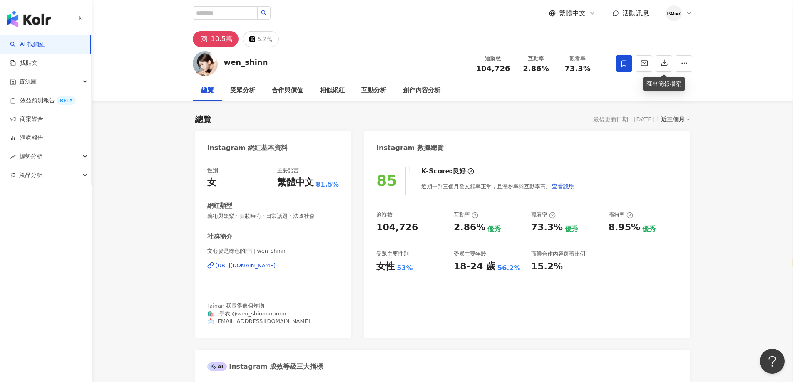
click at [276, 268] on div "[URL][DOMAIN_NAME]" at bounding box center [246, 265] width 60 height 7
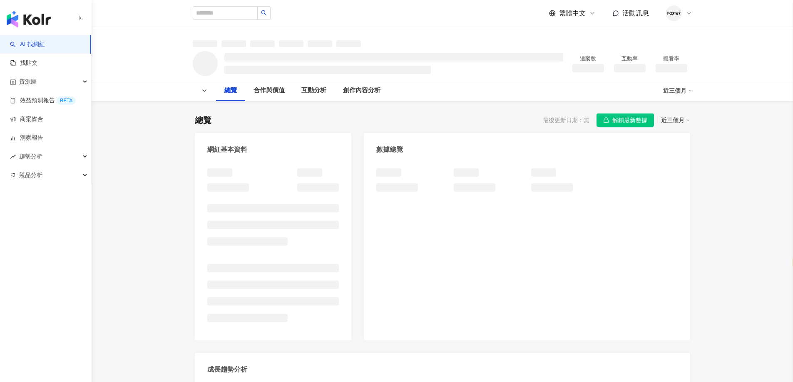
select select "*****"
click at [628, 122] on span "解鎖最新數據" at bounding box center [629, 120] width 35 height 13
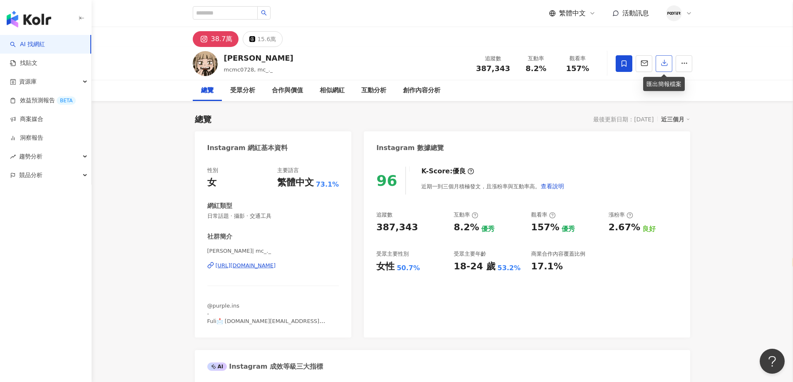
click at [659, 68] on button "button" at bounding box center [663, 63] width 17 height 17
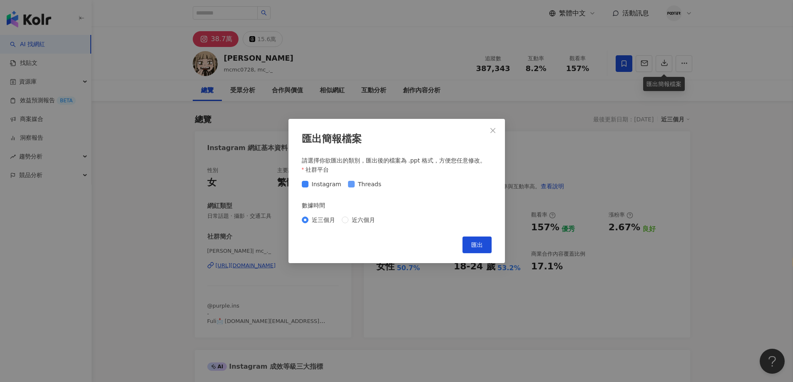
click at [362, 183] on span "Threads" at bounding box center [370, 184] width 30 height 9
click at [482, 249] on button "匯出" at bounding box center [476, 245] width 29 height 17
click at [575, 115] on div "匯出簡報檔案 請選擇你欲匯出的類別，匯出後的檔案為 .ppt 格式，方便您任意修改。 社群平台 Instagram Threads 數據時間 近三個月 近六個…" at bounding box center [396, 191] width 793 height 382
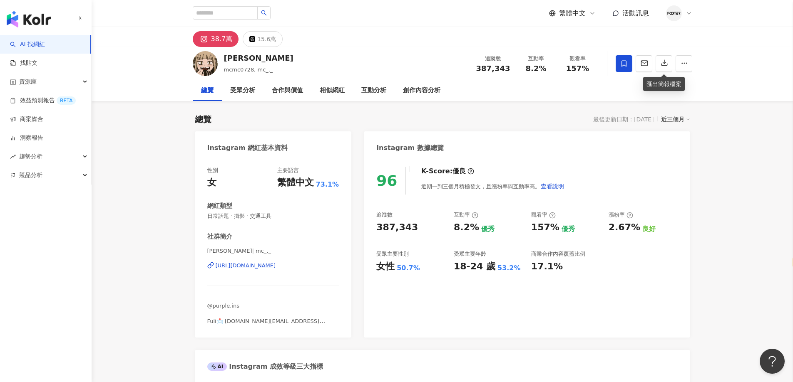
click at [256, 265] on div "https://www.instagram.com/mc_._/" at bounding box center [246, 265] width 60 height 7
click at [230, 17] on input "search" at bounding box center [225, 12] width 65 height 13
paste input "***"
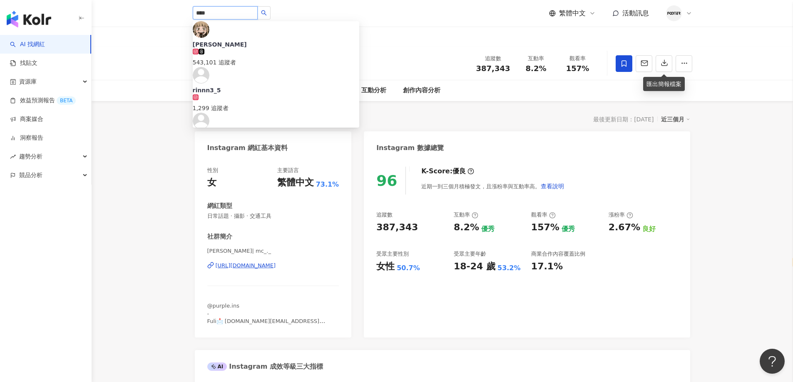
type input "***"
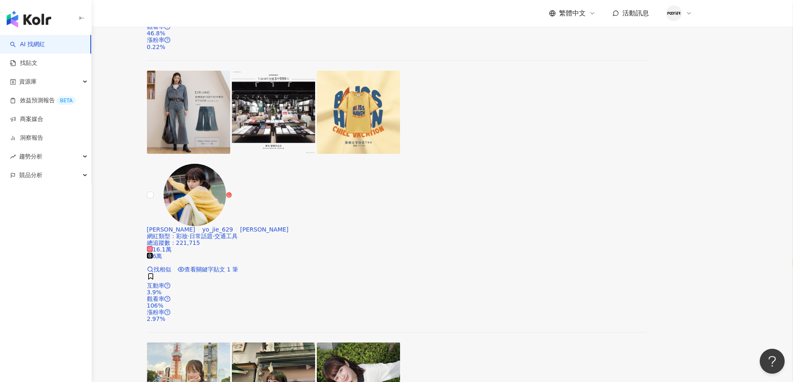
scroll to position [125, 0]
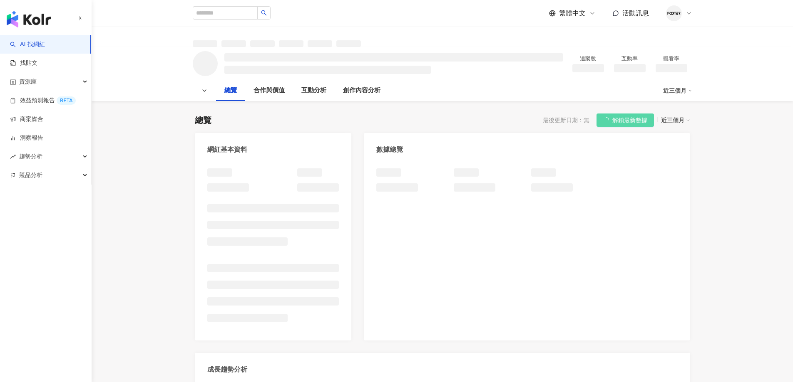
select select "*****"
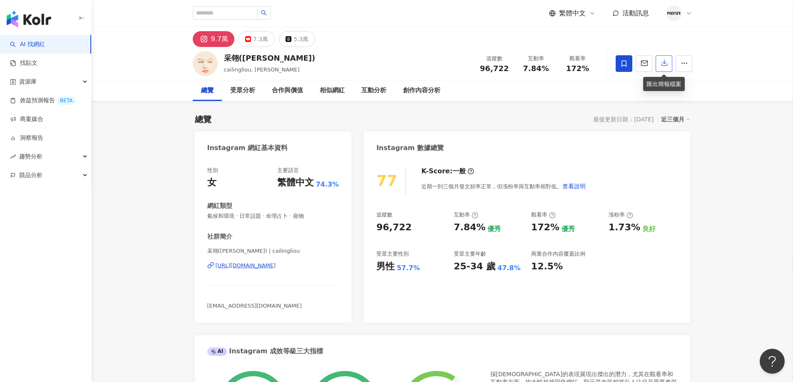
click at [670, 63] on button "button" at bounding box center [663, 63] width 17 height 17
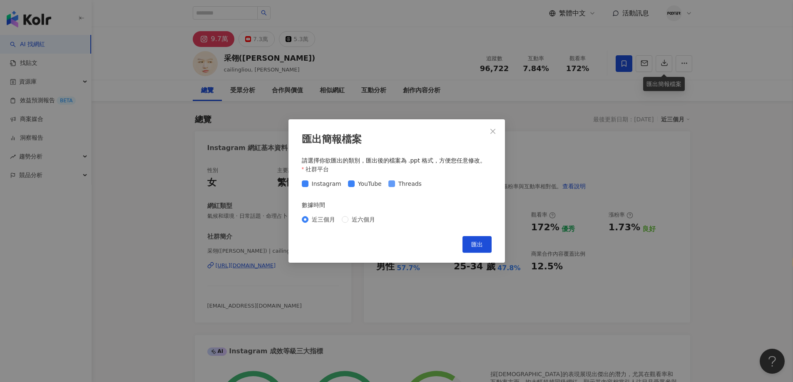
click at [421, 183] on div "Instagram YouTube Threads" at bounding box center [397, 183] width 190 height 9
drag, startPoint x: 415, startPoint y: 184, endPoint x: 392, endPoint y: 188, distance: 22.8
click at [414, 184] on span "Threads" at bounding box center [410, 183] width 30 height 9
click at [350, 177] on div "Instagram YouTube Threads" at bounding box center [397, 183] width 190 height 13
click at [481, 249] on button "匯出" at bounding box center [476, 244] width 29 height 17
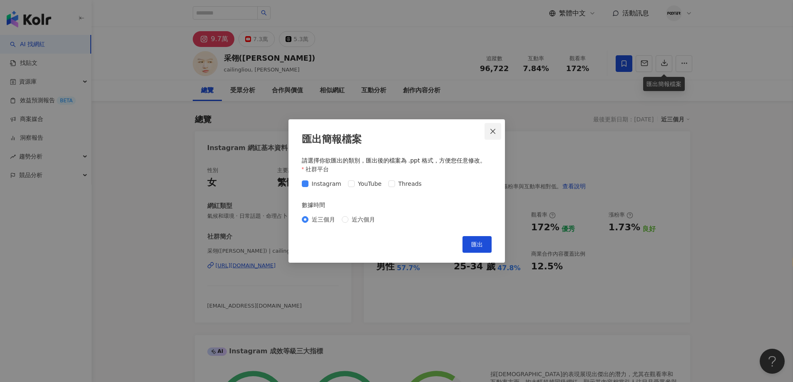
click at [492, 128] on icon "close" at bounding box center [492, 131] width 7 height 7
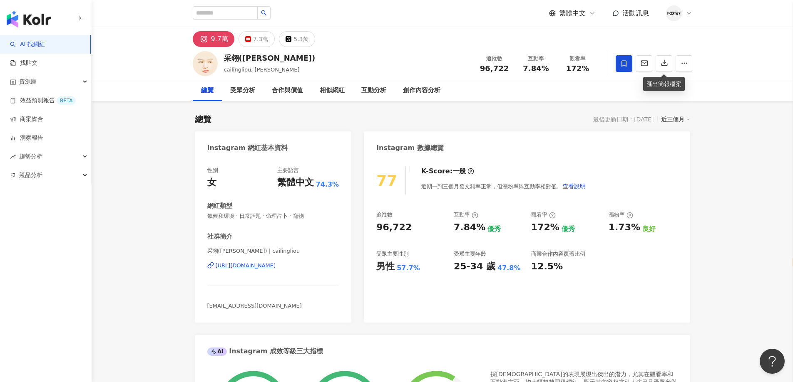
click at [276, 265] on div "[URL][DOMAIN_NAME]" at bounding box center [246, 265] width 60 height 7
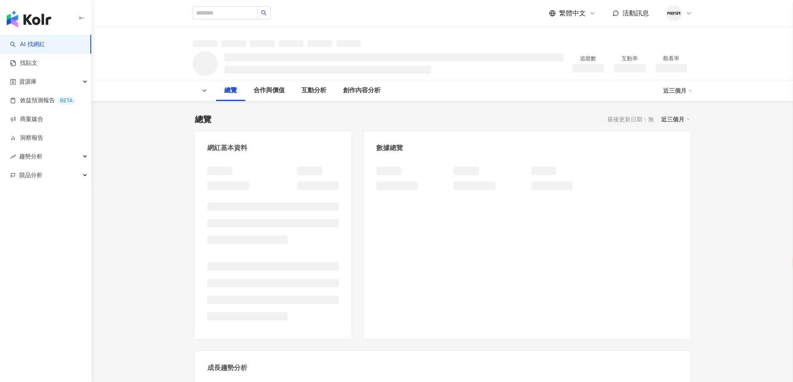
select select "*****"
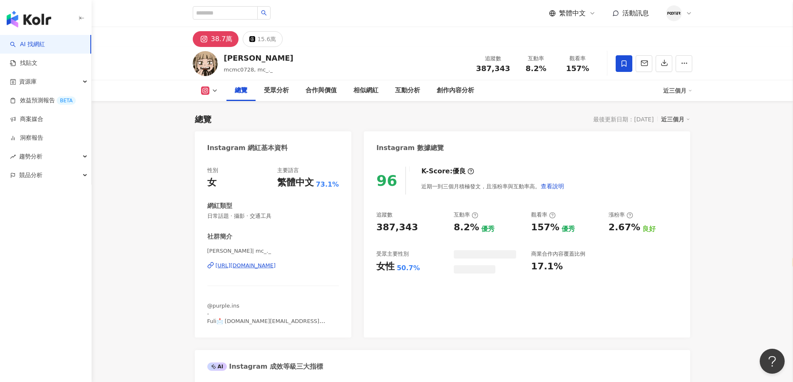
click at [244, 266] on div "[URL][DOMAIN_NAME]" at bounding box center [246, 265] width 60 height 7
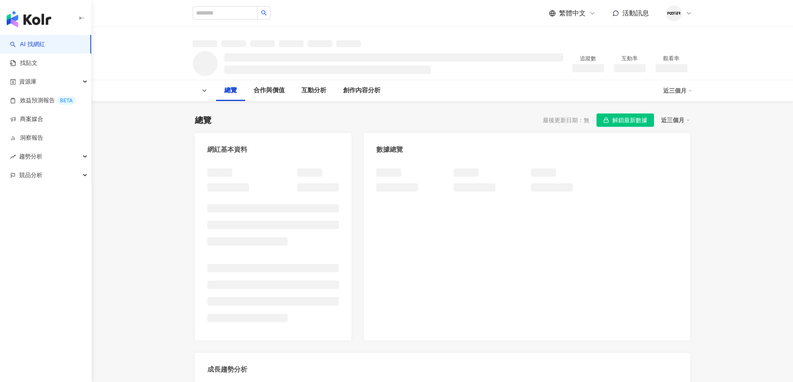
click at [642, 117] on span "解鎖最新數據" at bounding box center [629, 120] width 35 height 13
select select "*****"
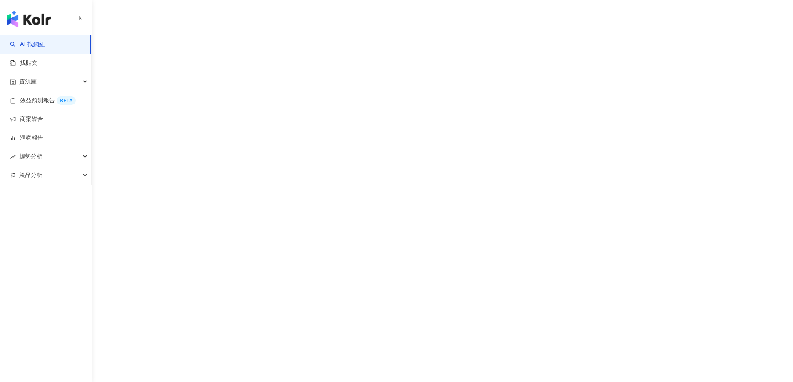
select select "*****"
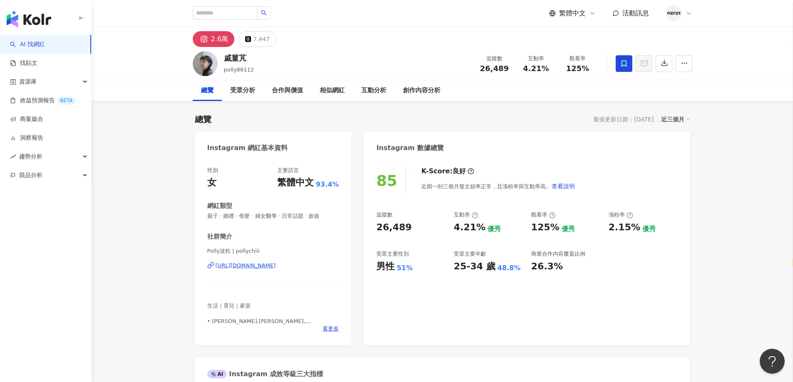
drag, startPoint x: 500, startPoint y: 125, endPoint x: 454, endPoint y: 128, distance: 45.9
click at [282, 273] on div "Polly波粒 | pollychiii https://www.instagram.com/pollychiii/" at bounding box center [273, 272] width 132 height 49
click at [276, 267] on div "https://www.instagram.com/pollychiii/" at bounding box center [246, 265] width 60 height 7
drag, startPoint x: 233, startPoint y: 238, endPoint x: 560, endPoint y: 73, distance: 366.6
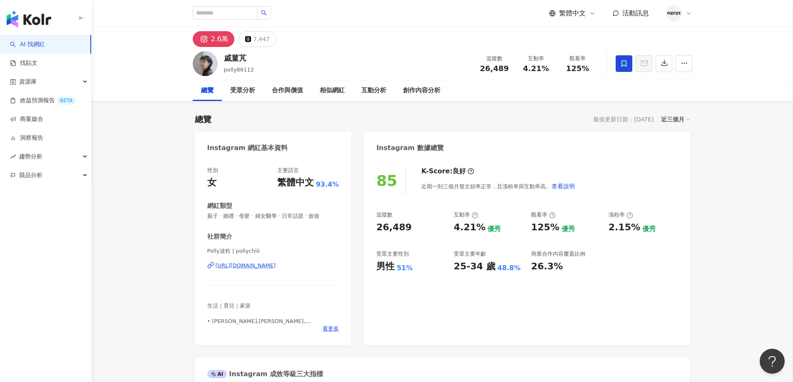
click at [233, 238] on div "社群簡介" at bounding box center [220, 237] width 26 height 9
click at [669, 58] on button "button" at bounding box center [663, 63] width 17 height 17
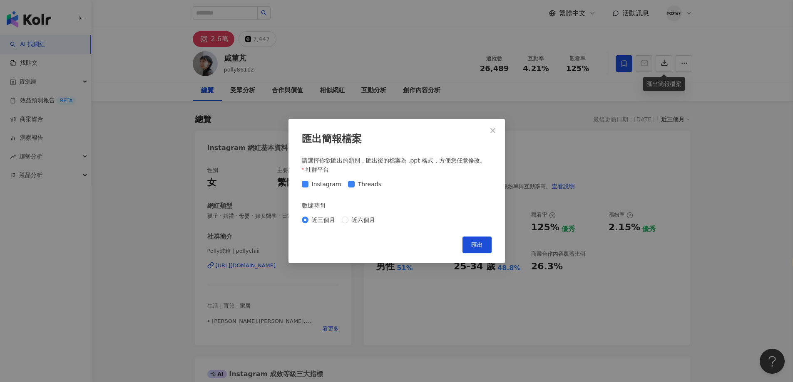
click at [369, 190] on div "Instagram Threads" at bounding box center [397, 184] width 190 height 13
click at [370, 189] on div "Instagram Threads" at bounding box center [397, 184] width 190 height 13
click at [374, 183] on span "Threads" at bounding box center [370, 184] width 30 height 9
click at [478, 239] on button "匯出" at bounding box center [476, 245] width 29 height 17
click at [569, 176] on div "匯出簡報檔案 請選擇你欲匯出的類別，匯出後的檔案為 .ppt 格式，方便您任意修改。 社群平台 Instagram Threads 數據時間 近三個月 近六個…" at bounding box center [396, 191] width 793 height 382
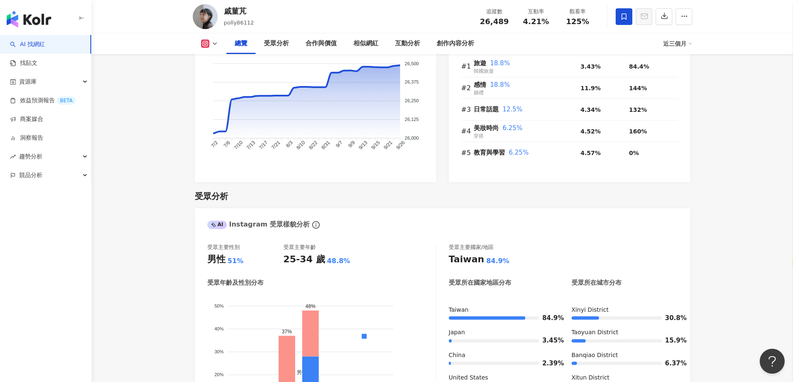
scroll to position [374, 0]
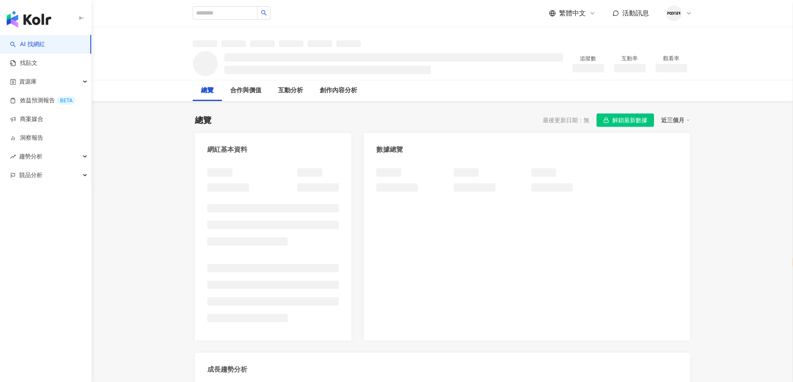
select select "*****"
click at [598, 116] on button "解鎖最新數據" at bounding box center [624, 120] width 57 height 13
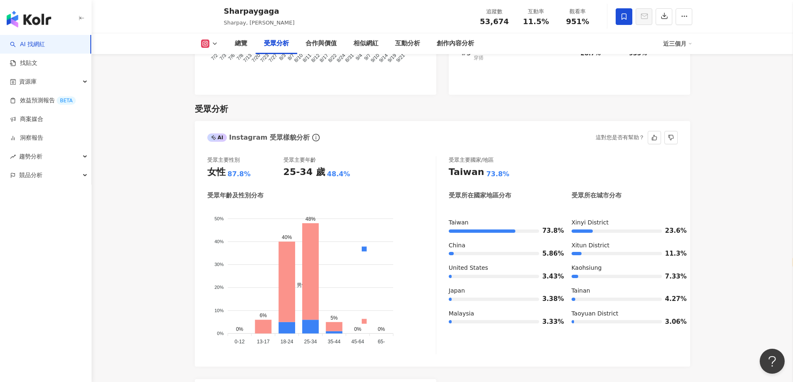
scroll to position [749, 0]
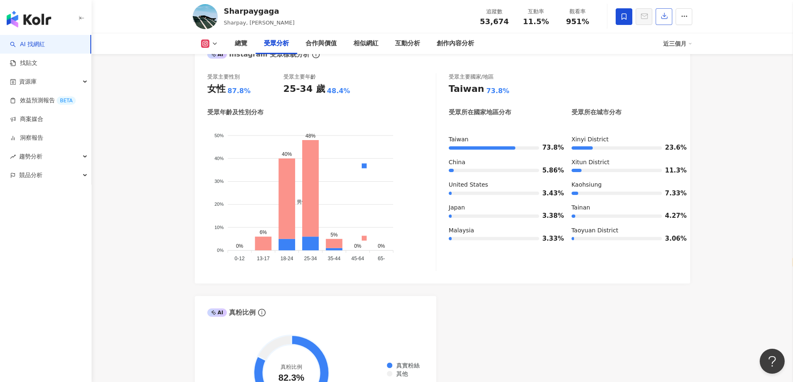
click at [667, 18] on icon "button" at bounding box center [663, 15] width 7 height 7
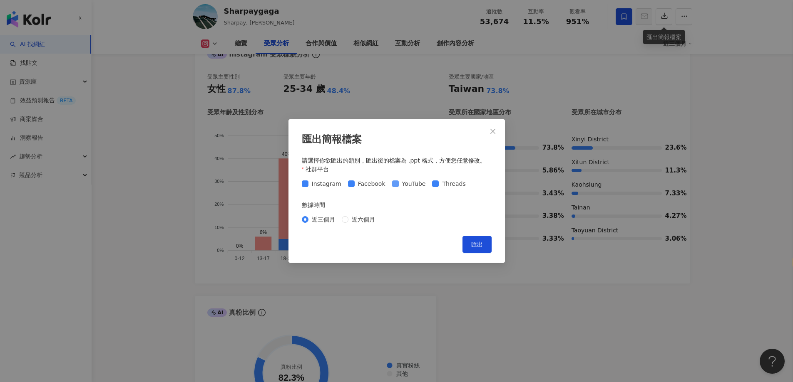
click at [404, 188] on span "YouTube" at bounding box center [414, 183] width 30 height 9
click at [475, 243] on span "匯出" at bounding box center [477, 244] width 12 height 7
click at [486, 126] on button "Close" at bounding box center [492, 131] width 17 height 17
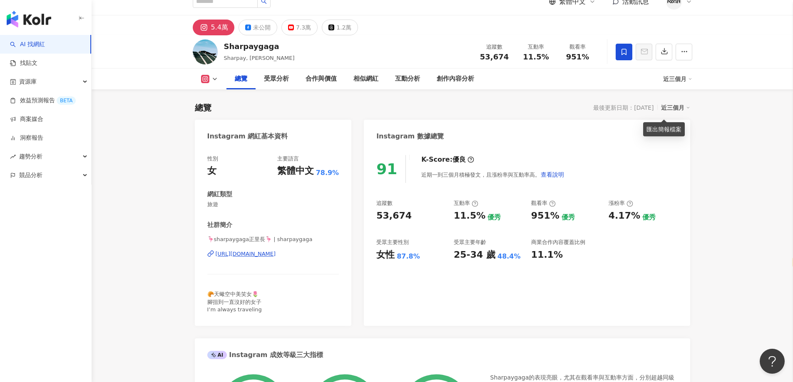
scroll to position [0, 0]
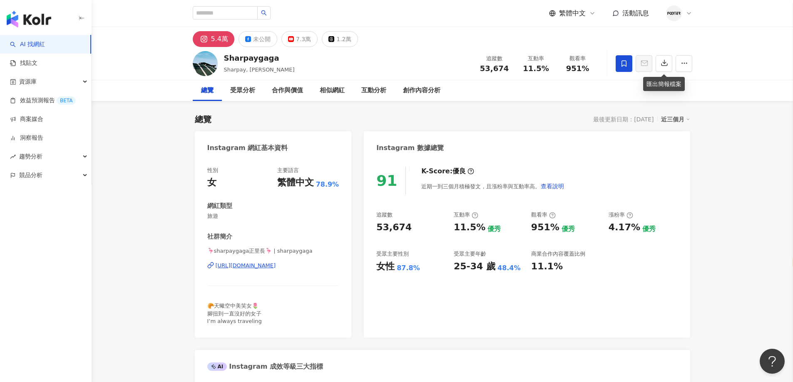
click at [255, 270] on div "[URL][DOMAIN_NAME]" at bounding box center [246, 265] width 60 height 7
click at [249, 39] on icon at bounding box center [248, 39] width 6 height 6
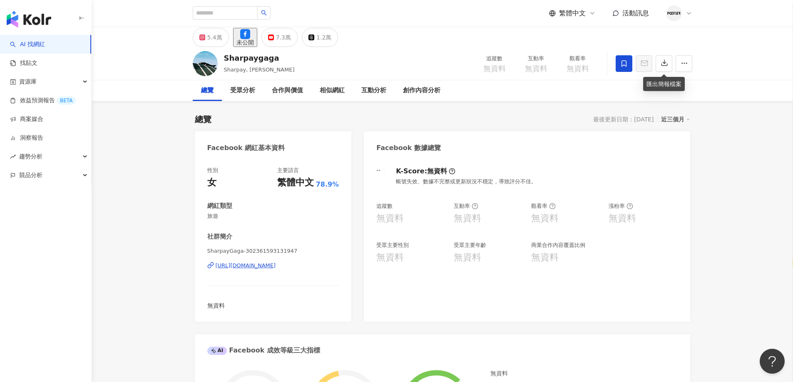
click at [224, 262] on div "SharpayGaga-302361593131947 [URL][DOMAIN_NAME]" at bounding box center [273, 272] width 132 height 49
click at [226, 266] on div "[URL][DOMAIN_NAME]" at bounding box center [246, 265] width 60 height 7
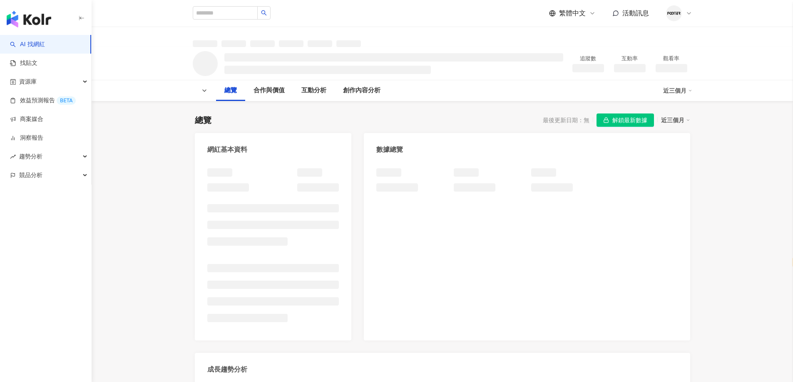
select select "*****"
click at [623, 116] on span "解鎖最新數據" at bounding box center [629, 120] width 35 height 13
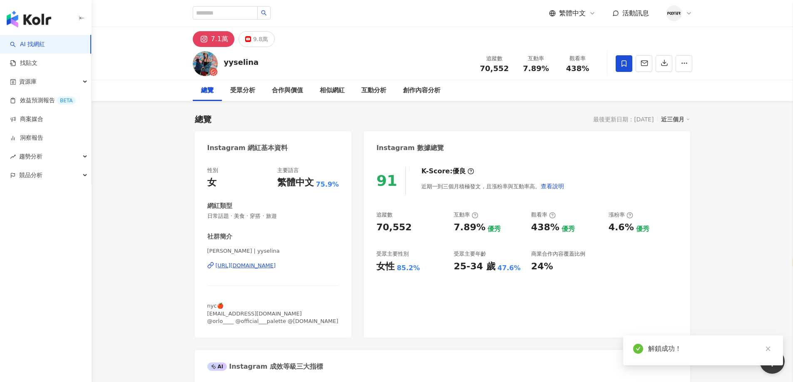
click at [662, 167] on div "91 K-Score : 優良 近期一到三個月積極發文，且漲粉率與互動率高。 查看說明" at bounding box center [526, 181] width 301 height 28
click at [662, 67] on icon "button" at bounding box center [663, 62] width 7 height 7
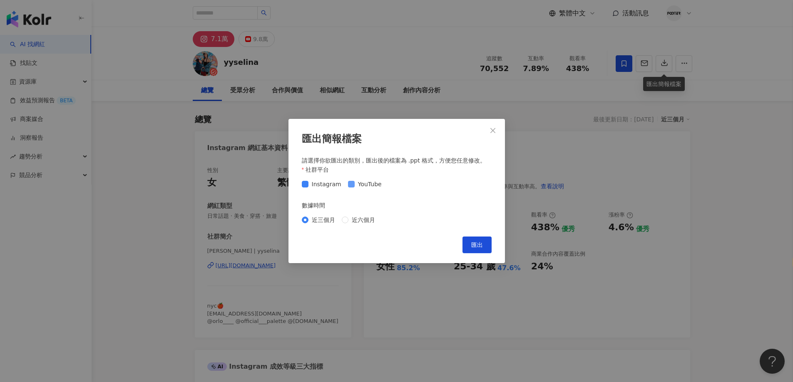
click at [359, 184] on span "YouTube" at bounding box center [370, 184] width 30 height 9
click at [468, 249] on button "匯出" at bounding box center [476, 245] width 29 height 17
click at [535, 176] on div "匯出簡報檔案 請選擇你欲匯出的類別，匯出後的檔案為 .ppt 格式，方便您任意修改。 社群平台 Instagram YouTube 數據時間 近三個月 近六個…" at bounding box center [396, 191] width 793 height 382
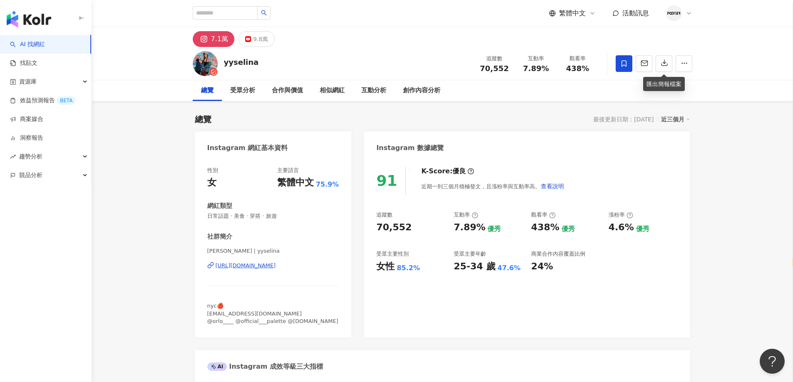
click at [276, 266] on div "[URL][DOMAIN_NAME]" at bounding box center [246, 265] width 60 height 7
drag, startPoint x: 747, startPoint y: 182, endPoint x: 524, endPoint y: 212, distance: 225.4
drag, startPoint x: 267, startPoint y: 59, endPoint x: 223, endPoint y: 67, distance: 44.8
click at [223, 67] on div "yyselina 追蹤數 70,552 互動率 7.89% 觀看率 438%" at bounding box center [442, 63] width 533 height 33
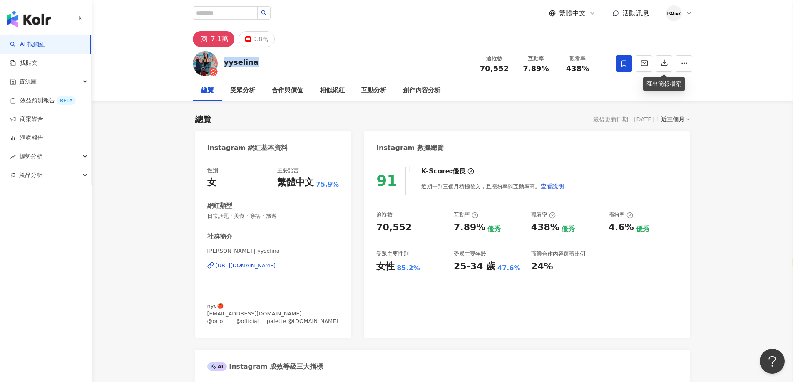
copy div "yyselina"
click at [407, 122] on div "總覽 最後更新日期：[DATE] 近三個月" at bounding box center [442, 120] width 495 height 12
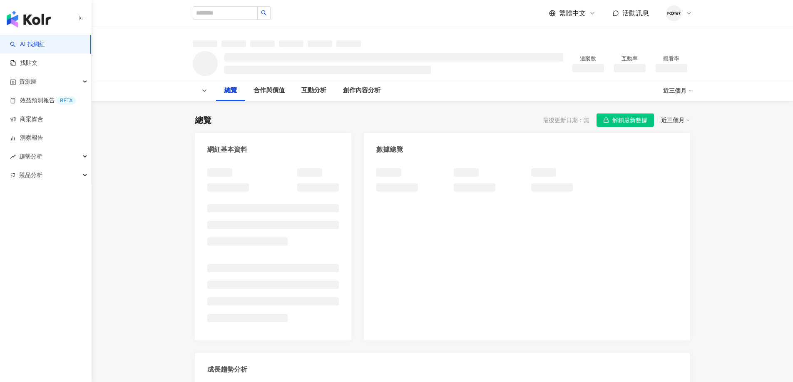
select select "*****"
click at [611, 122] on button "解鎖最新數據" at bounding box center [624, 120] width 57 height 13
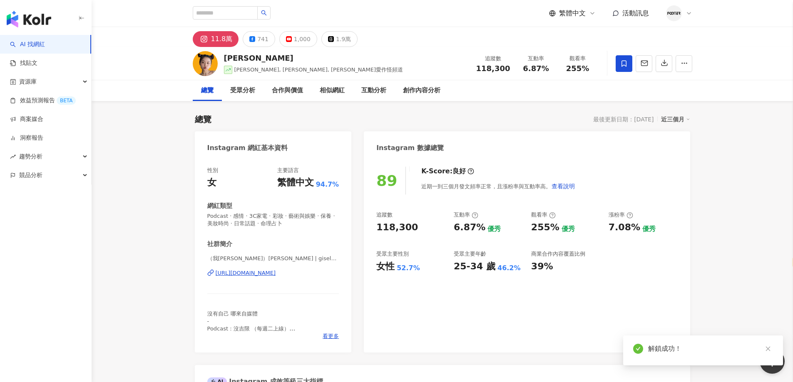
click at [540, 44] on div "11.8萬 741 1,000 1.9萬" at bounding box center [442, 37] width 533 height 20
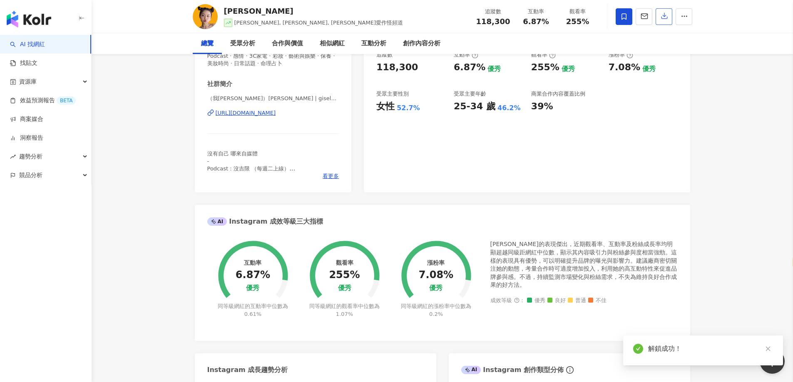
click at [663, 20] on icon "button" at bounding box center [663, 15] width 7 height 7
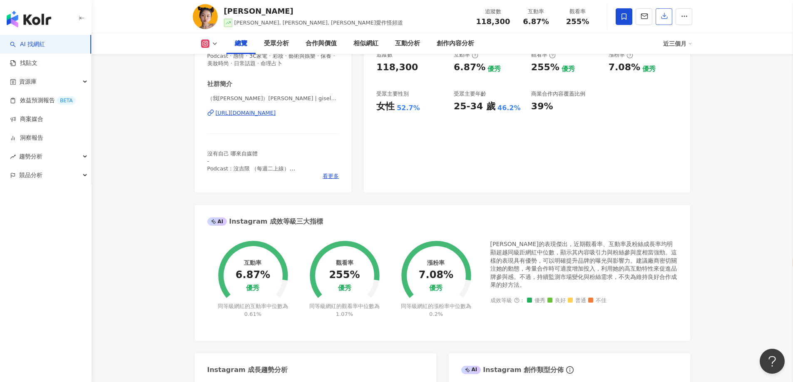
scroll to position [0, 0]
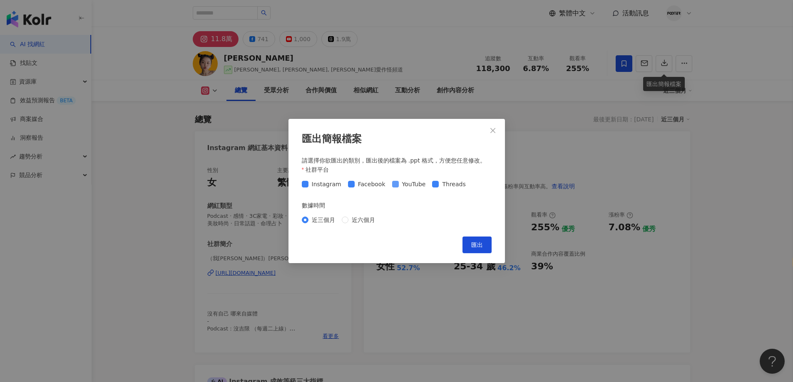
click at [399, 184] on span "YouTube" at bounding box center [414, 184] width 30 height 9
click at [451, 183] on span "Threads" at bounding box center [454, 184] width 30 height 9
click at [469, 238] on button "匯出" at bounding box center [476, 245] width 29 height 17
click at [568, 190] on div "匯出簡報檔案 請選擇你欲匯出的類別，匯出後的檔案為 .ppt 格式，方便您任意修改。 社群平台 Instagram Facebook YouTube Thre…" at bounding box center [396, 191] width 793 height 382
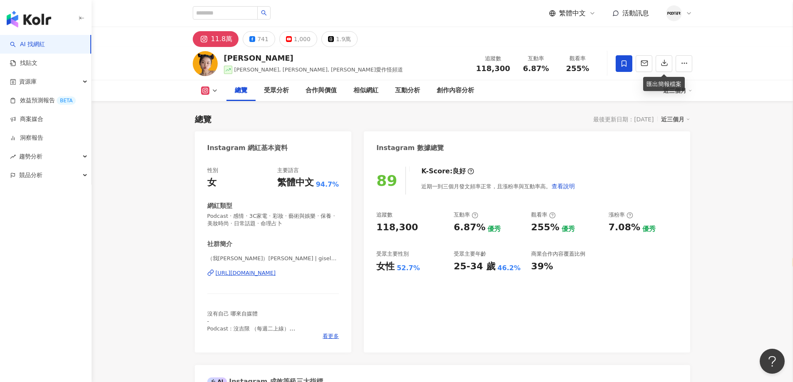
click at [276, 276] on div "https://www.instagram.com/giseleeel/" at bounding box center [246, 273] width 60 height 7
click at [258, 40] on div "741" at bounding box center [262, 39] width 11 height 12
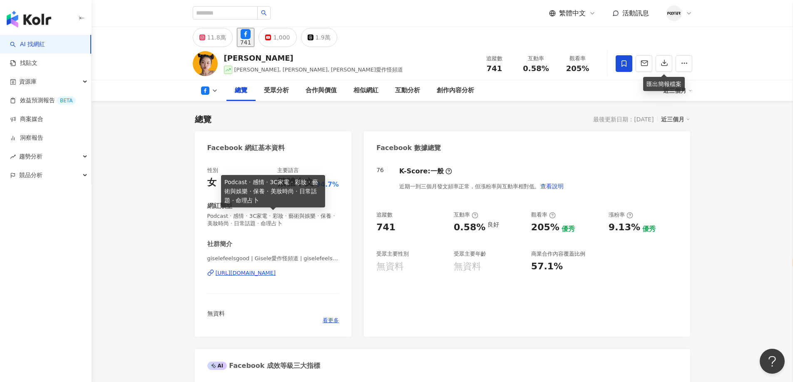
click at [268, 273] on div "https://www.facebook.com/100558158479969" at bounding box center [246, 273] width 60 height 7
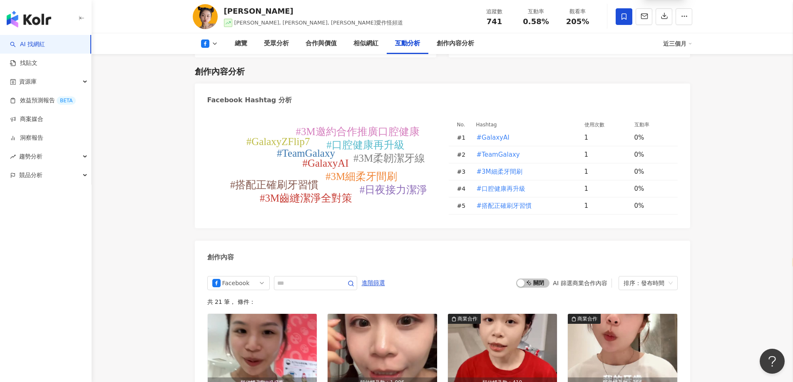
scroll to position [2122, 0]
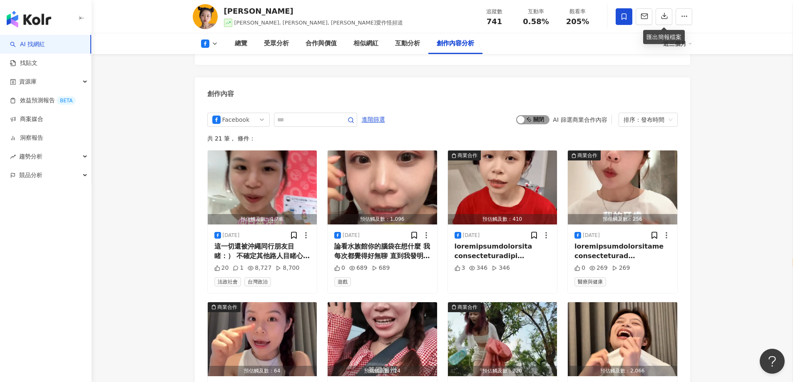
click at [522, 116] on div "button" at bounding box center [520, 119] width 7 height 7
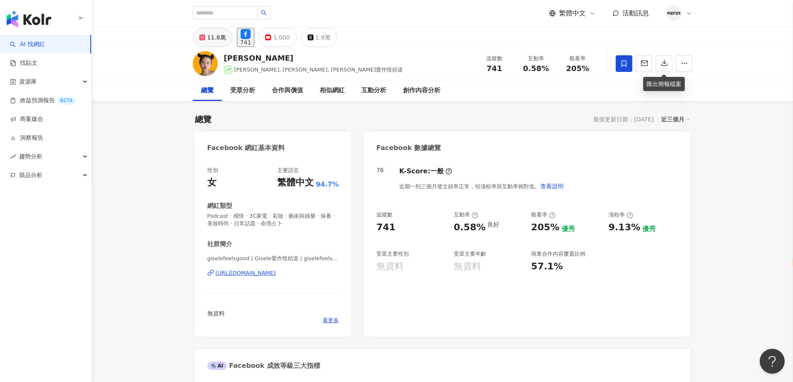
click at [213, 46] on button "11.8萬" at bounding box center [213, 37] width 40 height 19
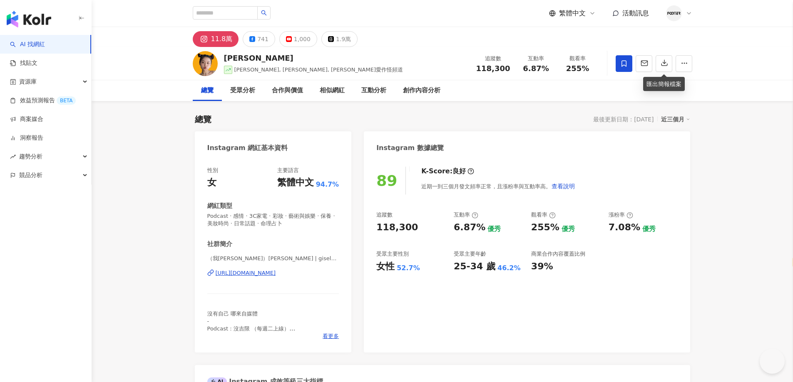
select select "*****"
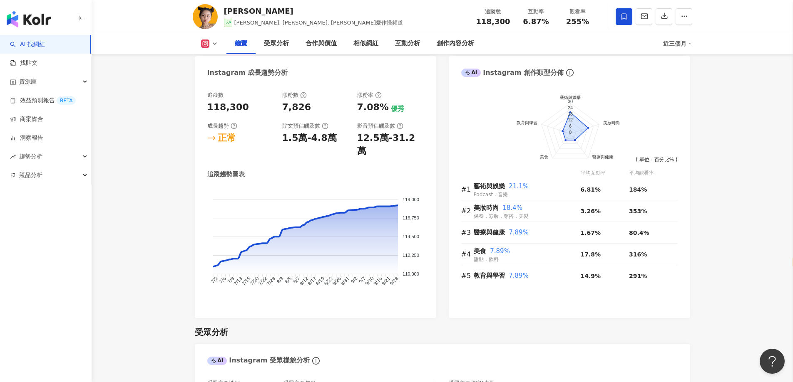
scroll to position [333, 0]
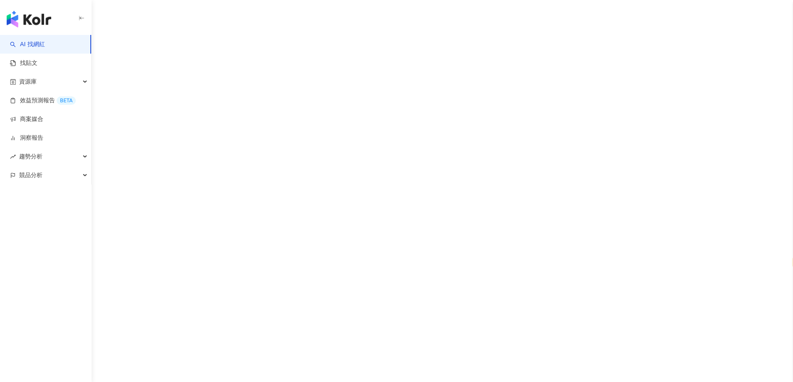
select select "*****"
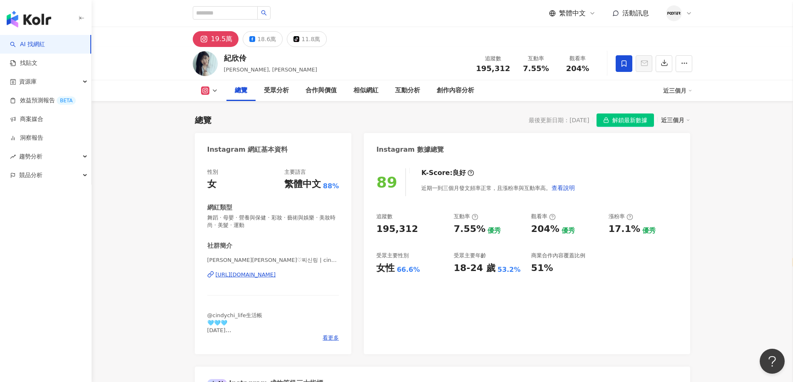
drag, startPoint x: 298, startPoint y: 66, endPoint x: 441, endPoint y: 156, distance: 169.0
click at [298, 66] on div "[PERSON_NAME][PERSON_NAME], [PERSON_NAME][PERSON_NAME] 追蹤數 195,312 互動率 7.55% 觀看…" at bounding box center [442, 63] width 533 height 33
click at [275, 277] on div "[URL][DOMAIN_NAME]" at bounding box center [246, 274] width 60 height 7
click at [660, 62] on icon "button" at bounding box center [663, 62] width 7 height 7
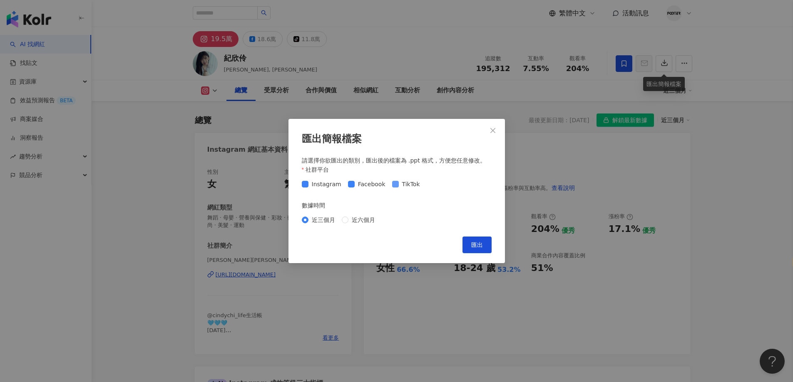
click at [407, 184] on span "TikTok" at bounding box center [411, 184] width 25 height 9
click at [481, 246] on span "匯出" at bounding box center [477, 245] width 12 height 7
click at [456, 275] on div "匯出簡報檔案 請選擇你欲匯出的類別，匯出後的檔案為 .ppt 格式，方便您任意修改。 社群平台 Instagram Facebook TikTok 數據時間 …" at bounding box center [396, 191] width 793 height 382
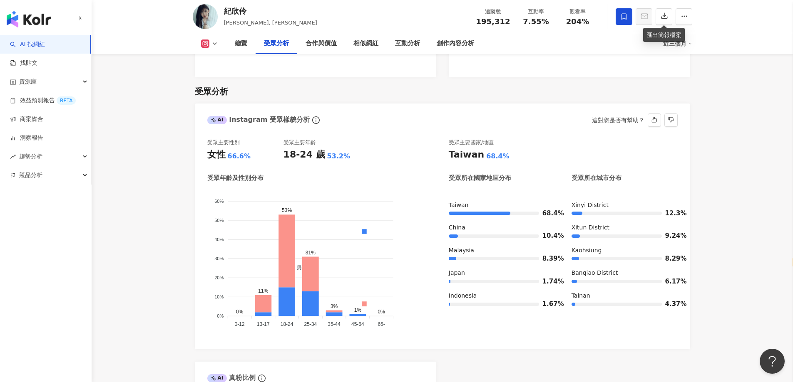
scroll to position [707, 0]
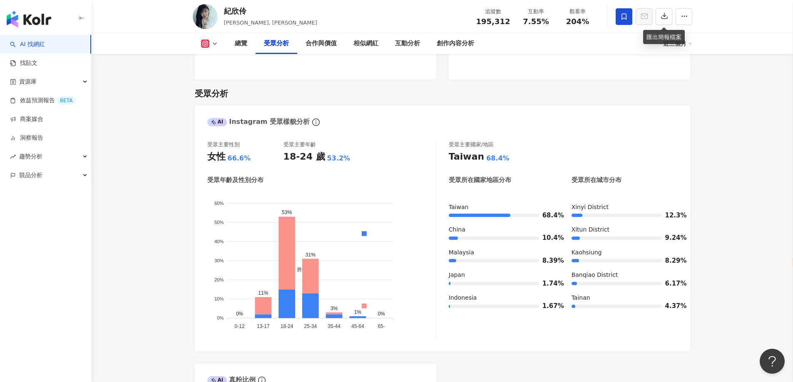
click at [220, 40] on button at bounding box center [210, 44] width 34 height 8
click at [214, 85] on li "Facebook" at bounding box center [220, 78] width 55 height 19
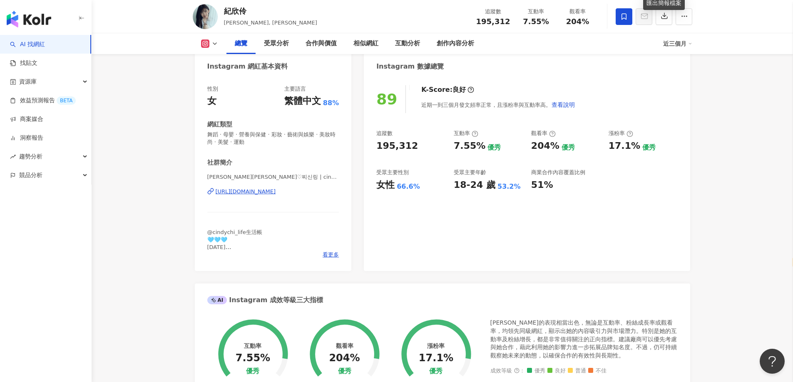
scroll to position [0, 0]
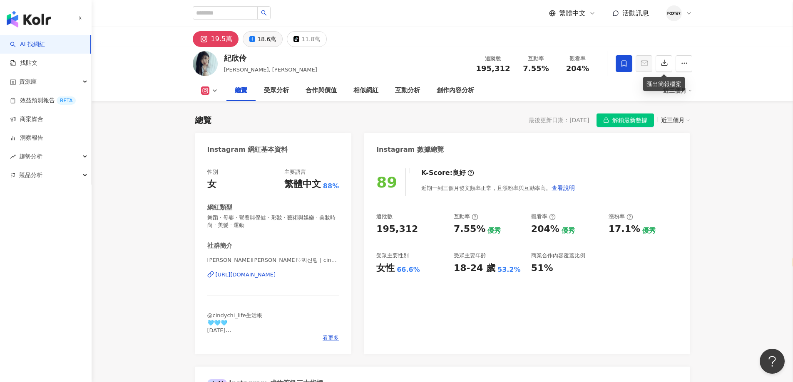
click at [261, 39] on div "18.6萬" at bounding box center [266, 39] width 19 height 12
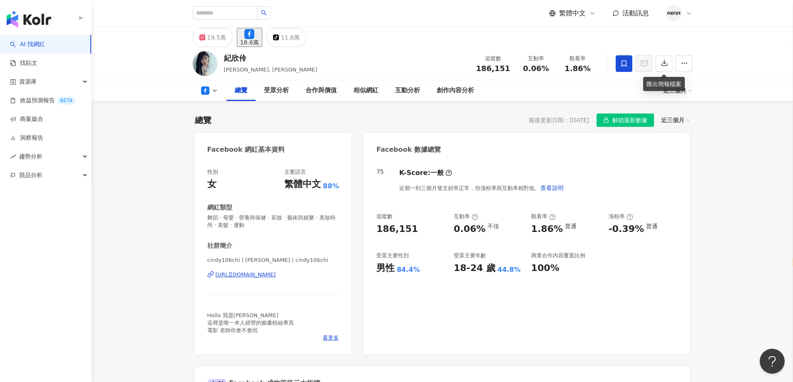
click at [276, 274] on div "https://www.facebook.com/100886249989140" at bounding box center [246, 274] width 60 height 7
click at [223, 42] on div "19.5萬" at bounding box center [216, 38] width 19 height 12
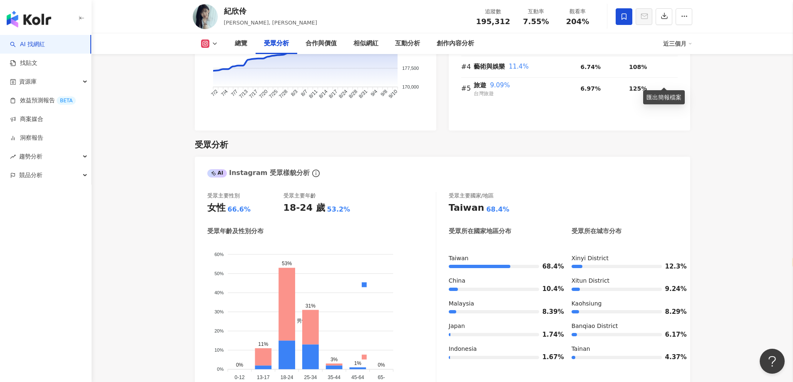
scroll to position [707, 0]
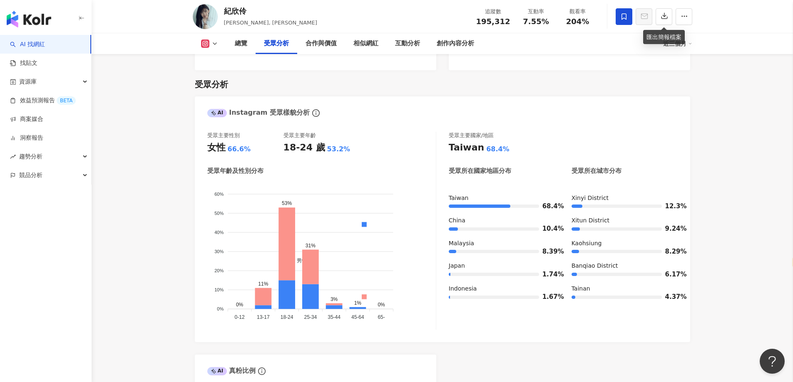
click at [211, 47] on button at bounding box center [210, 44] width 34 height 8
click at [223, 81] on button "Facebook" at bounding box center [219, 78] width 42 height 12
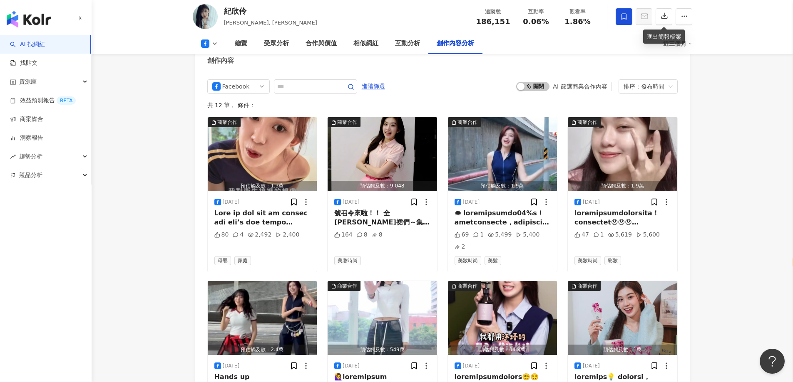
scroll to position [2080, 0]
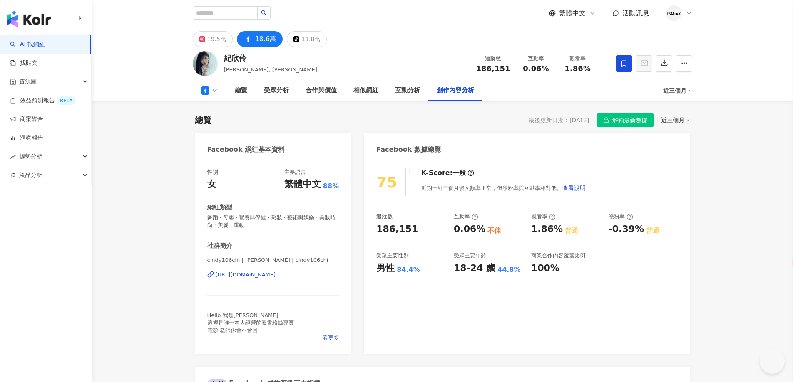
select select "*****"
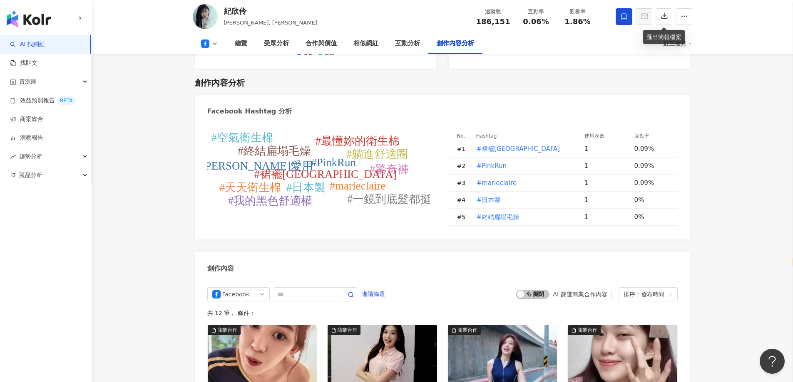
scroll to position [2080, 0]
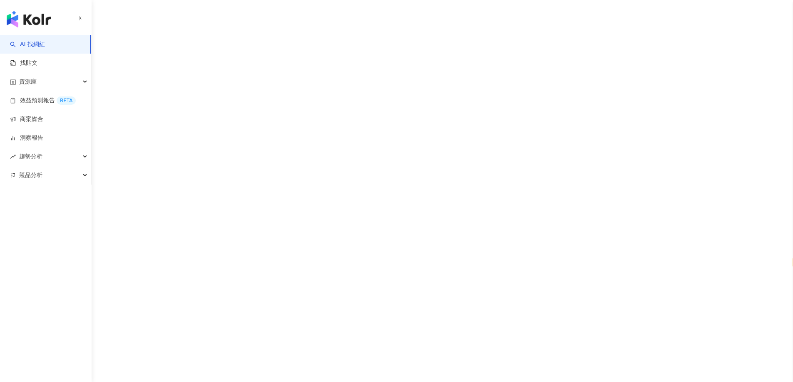
select select "*****"
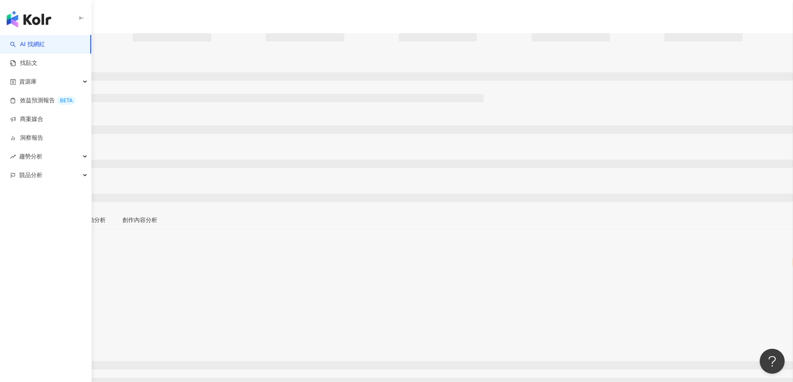
click at [51, 257] on span "解鎖最新數據" at bounding box center [33, 263] width 35 height 13
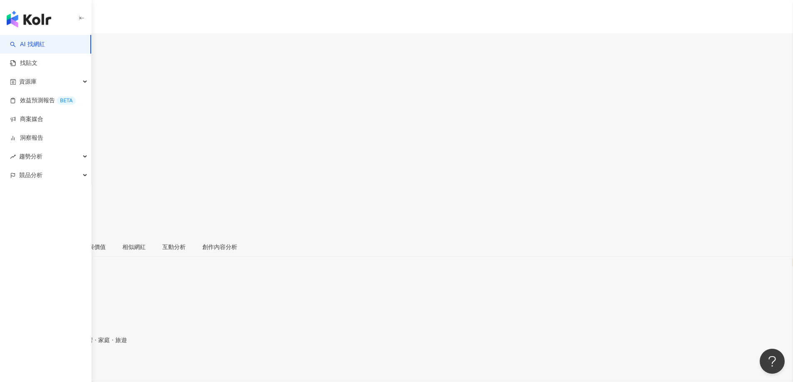
scroll to position [83, 0]
click at [17, 361] on span "看更多" at bounding box center [8, 364] width 17 height 7
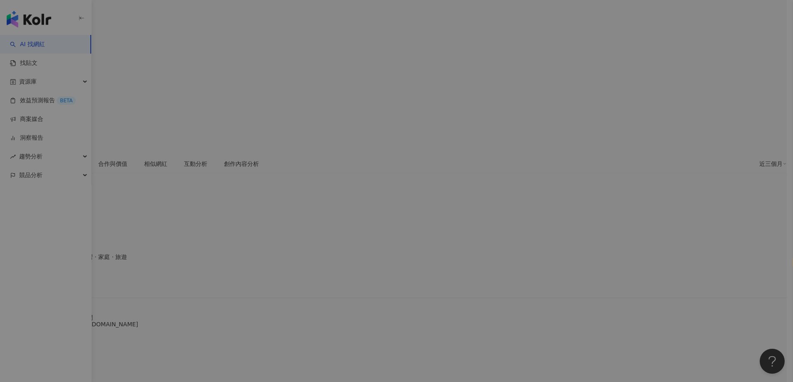
scroll to position [166, 0]
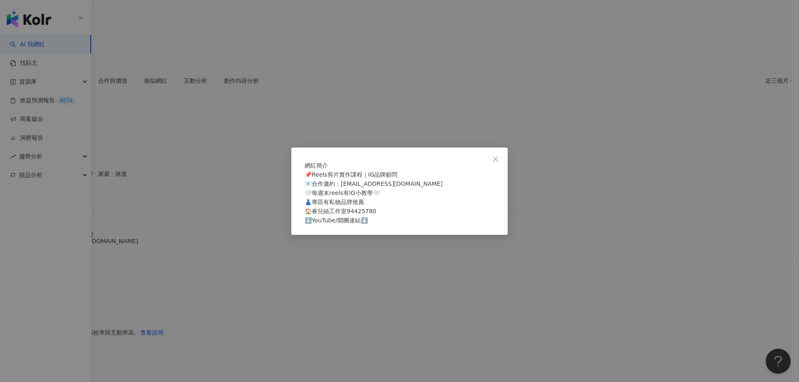
click at [388, 116] on div "網紅簡介 📌Reels剪片實作課程｜IG品牌顧問 📧合作邀約：[EMAIL_ADDRESS][DOMAIN_NAME] 🤍每週末reels有IG小教學🤍 👗專…" at bounding box center [399, 191] width 799 height 382
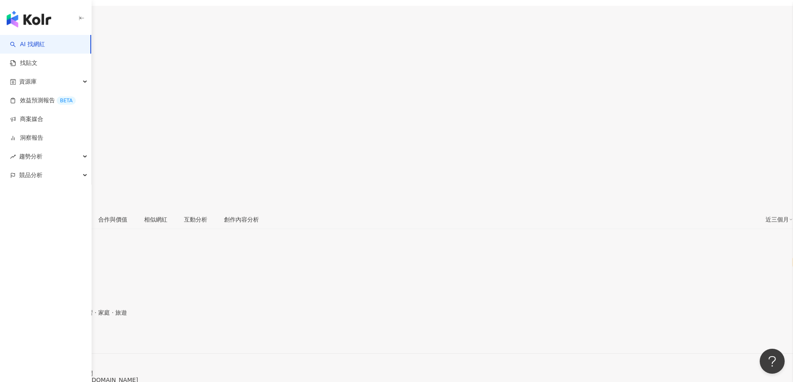
scroll to position [0, 0]
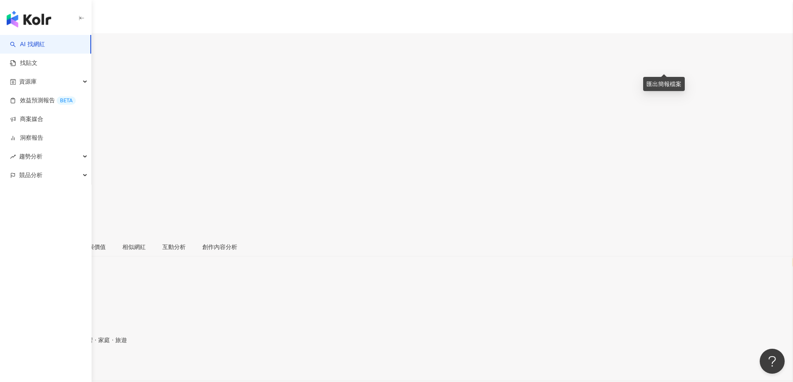
click at [17, 204] on button "button" at bounding box center [8, 212] width 17 height 17
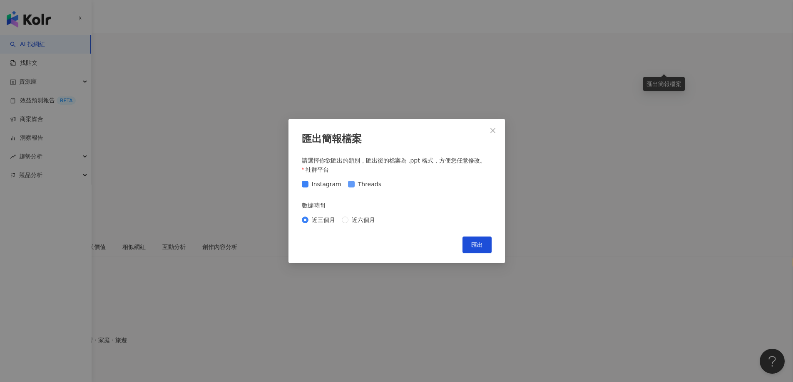
click at [357, 188] on span "Threads" at bounding box center [370, 184] width 30 height 9
click at [475, 252] on button "匯出" at bounding box center [476, 245] width 29 height 17
click at [406, 49] on div "匯出簡報檔案 請選擇你欲匯出的類別，匯出後的檔案為 .ppt 格式，方便您任意修改。 社群平台 Instagram Threads 數據時間 近三個月 近六個…" at bounding box center [396, 191] width 793 height 382
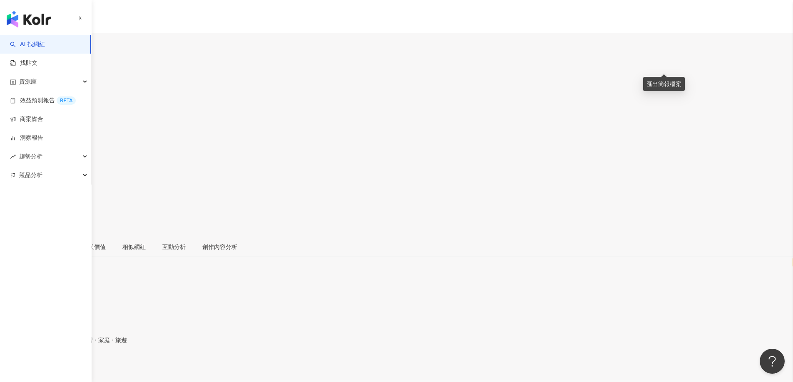
click at [73, 364] on div "https://www.instagram.com/min218_/" at bounding box center [40, 367] width 65 height 7
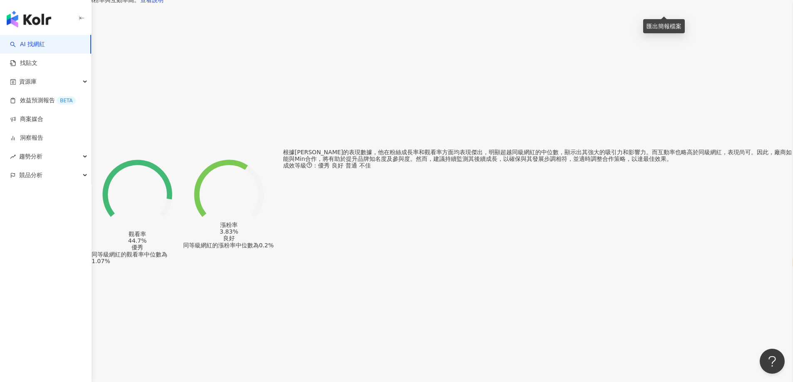
scroll to position [416, 0]
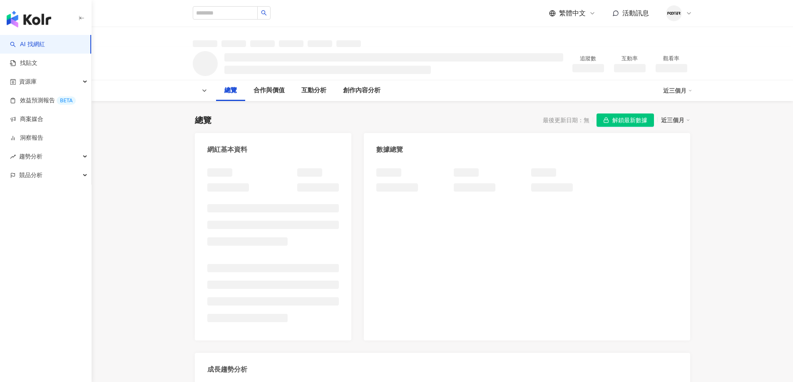
select select "*****"
drag, startPoint x: 613, startPoint y: 122, endPoint x: 549, endPoint y: 202, distance: 102.4
click at [613, 122] on span "解鎖最新數據" at bounding box center [629, 120] width 35 height 13
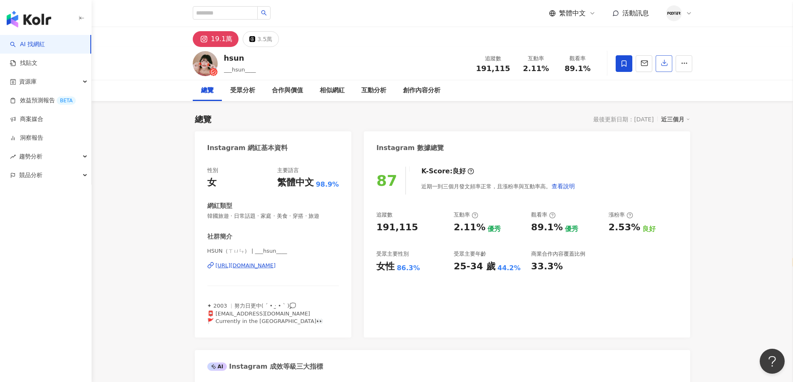
click at [664, 68] on button "button" at bounding box center [663, 63] width 17 height 17
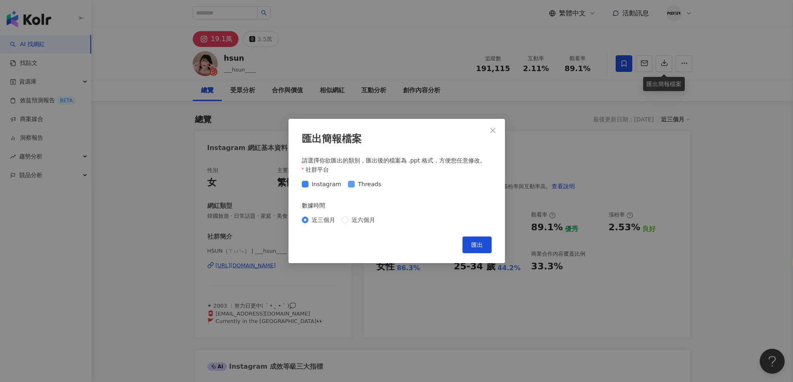
click at [366, 188] on span "Threads" at bounding box center [370, 184] width 30 height 9
click at [479, 244] on span "匯出" at bounding box center [477, 245] width 12 height 7
click at [491, 136] on button "Close" at bounding box center [492, 130] width 17 height 17
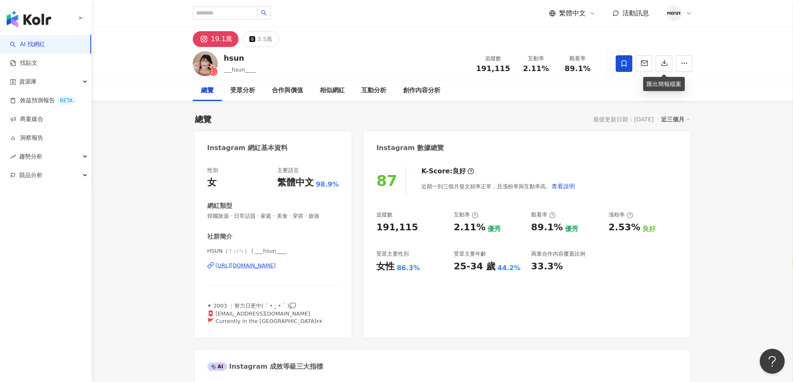
click at [257, 266] on div "[URL][DOMAIN_NAME]" at bounding box center [246, 265] width 60 height 7
